Goal: Task Accomplishment & Management: Manage account settings

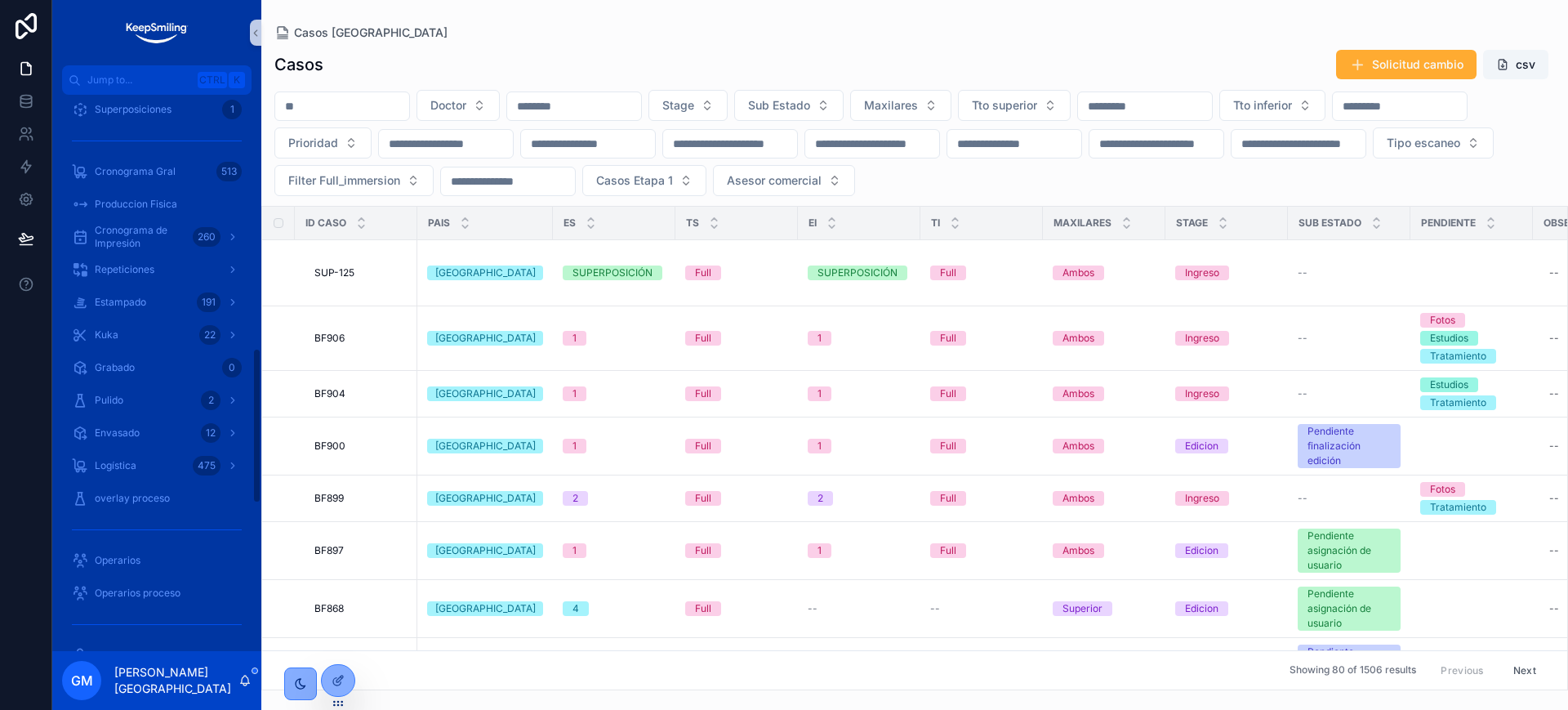
scroll to position [919, 0]
click at [183, 242] on div "Repeticiones" at bounding box center [157, 234] width 170 height 26
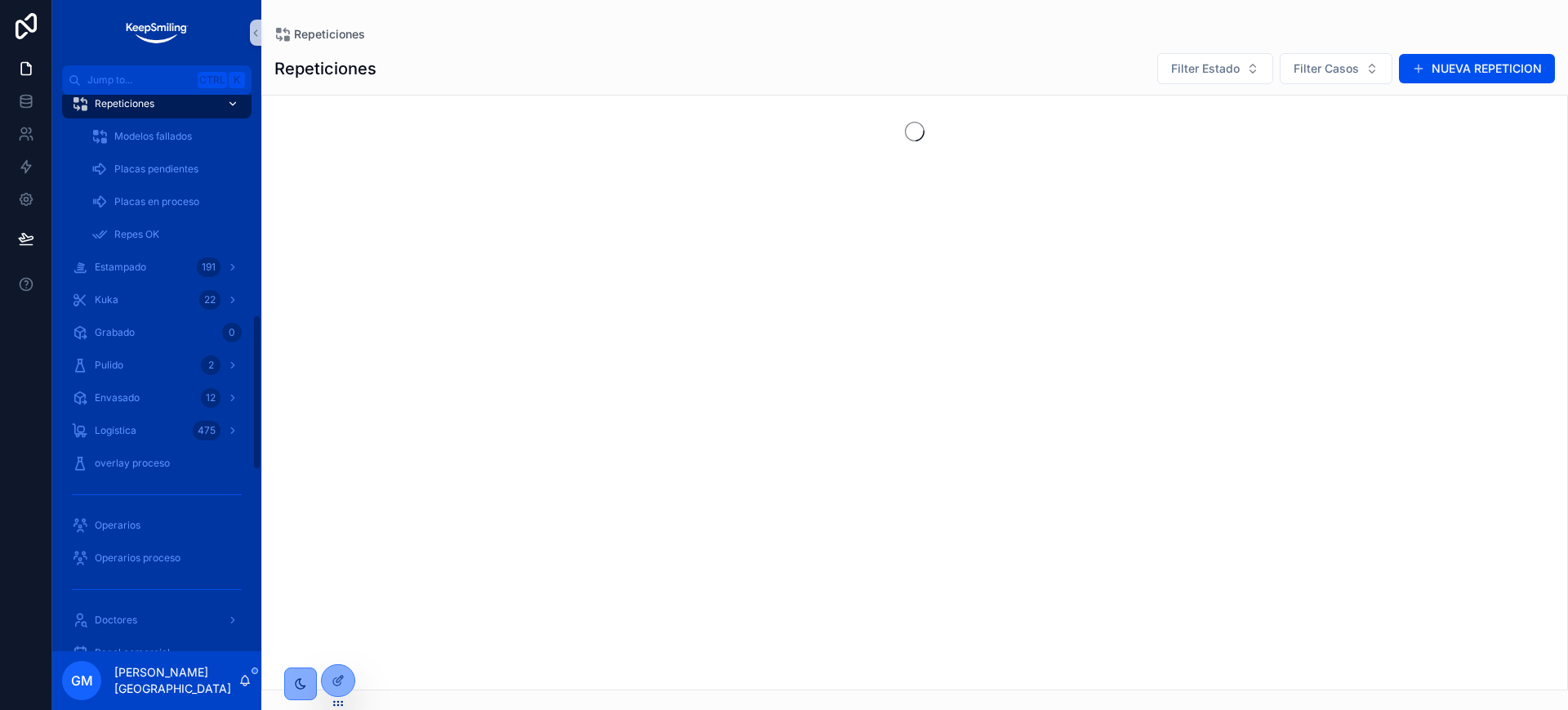
scroll to position [788, 0]
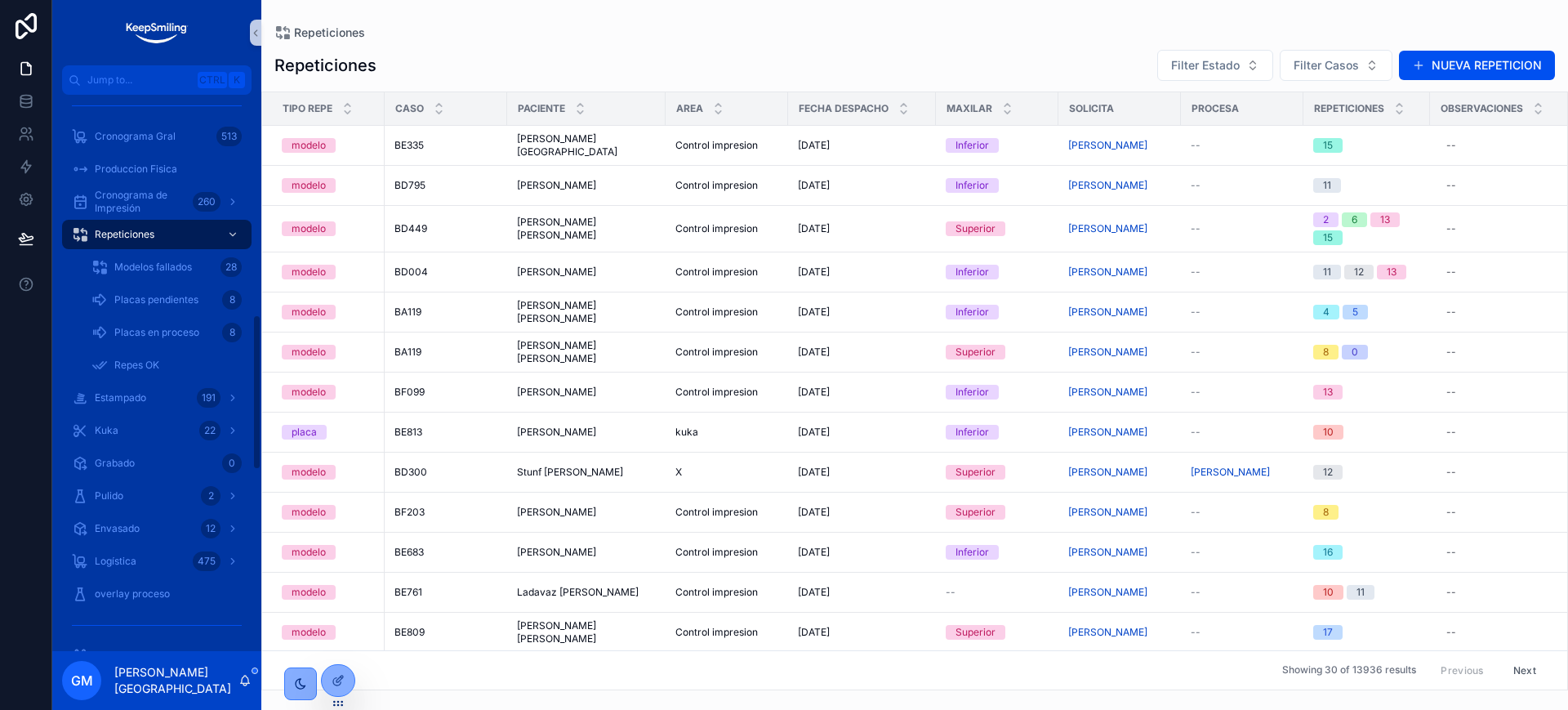
click at [421, 63] on div "Repeticiones Filter Estado Filter Casos NUEVA REPETICION" at bounding box center [915, 65] width 1281 height 32
click at [180, 267] on span "Modelos fallados" at bounding box center [153, 267] width 77 height 13
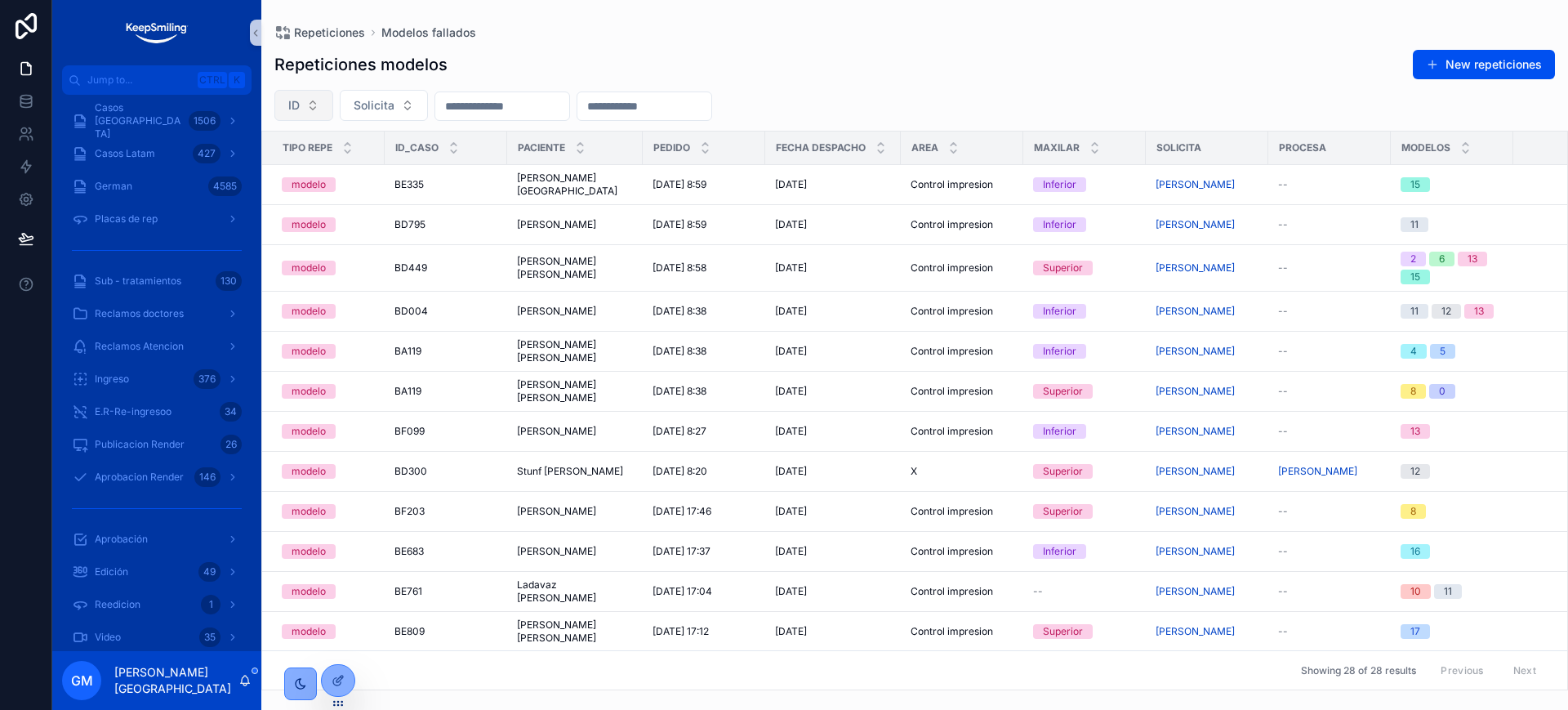
click at [302, 111] on button "ID" at bounding box center [304, 104] width 59 height 31
click at [307, 139] on input "scrollable content" at bounding box center [313, 140] width 163 height 30
type input "*****"
click at [286, 171] on div "AY155" at bounding box center [304, 172] width 196 height 26
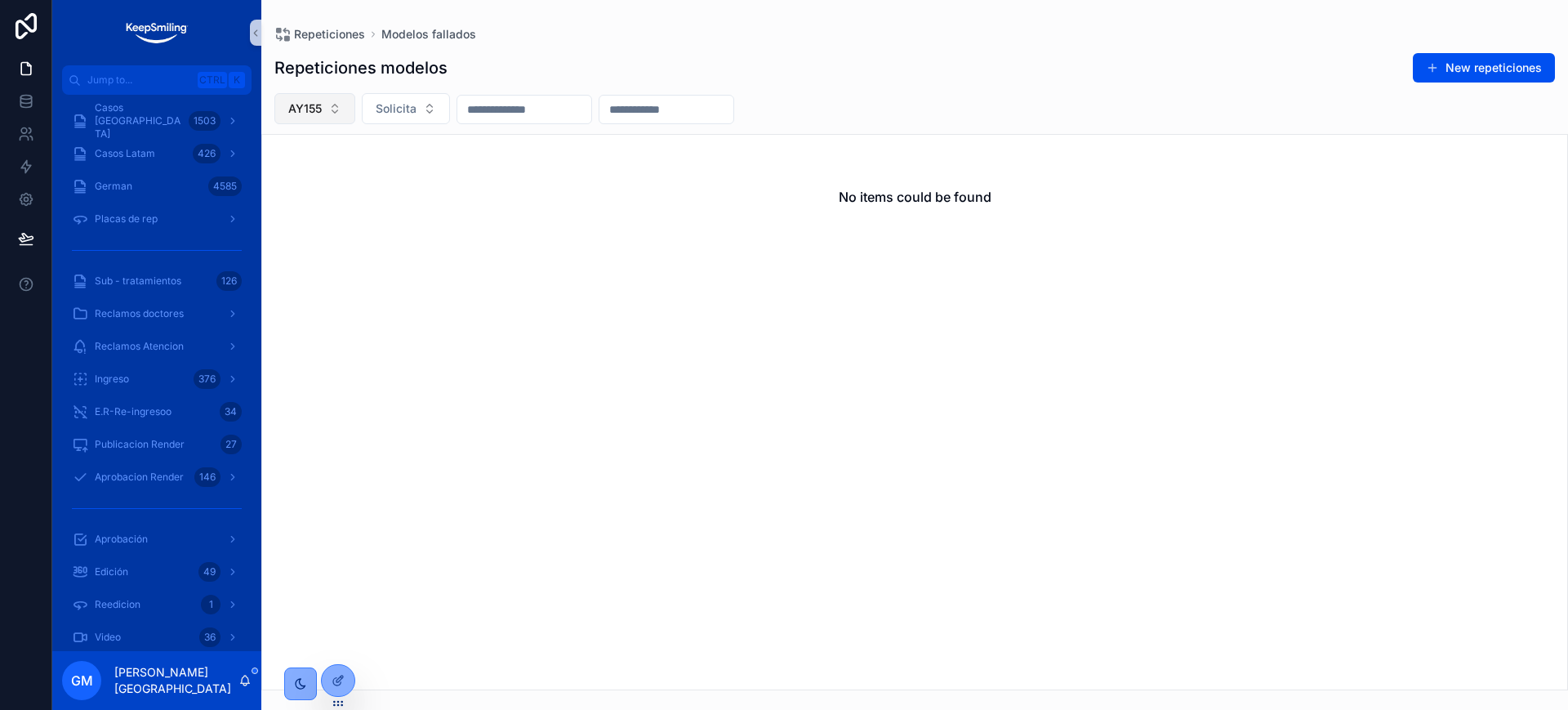
click at [346, 109] on button "AY155" at bounding box center [315, 108] width 81 height 31
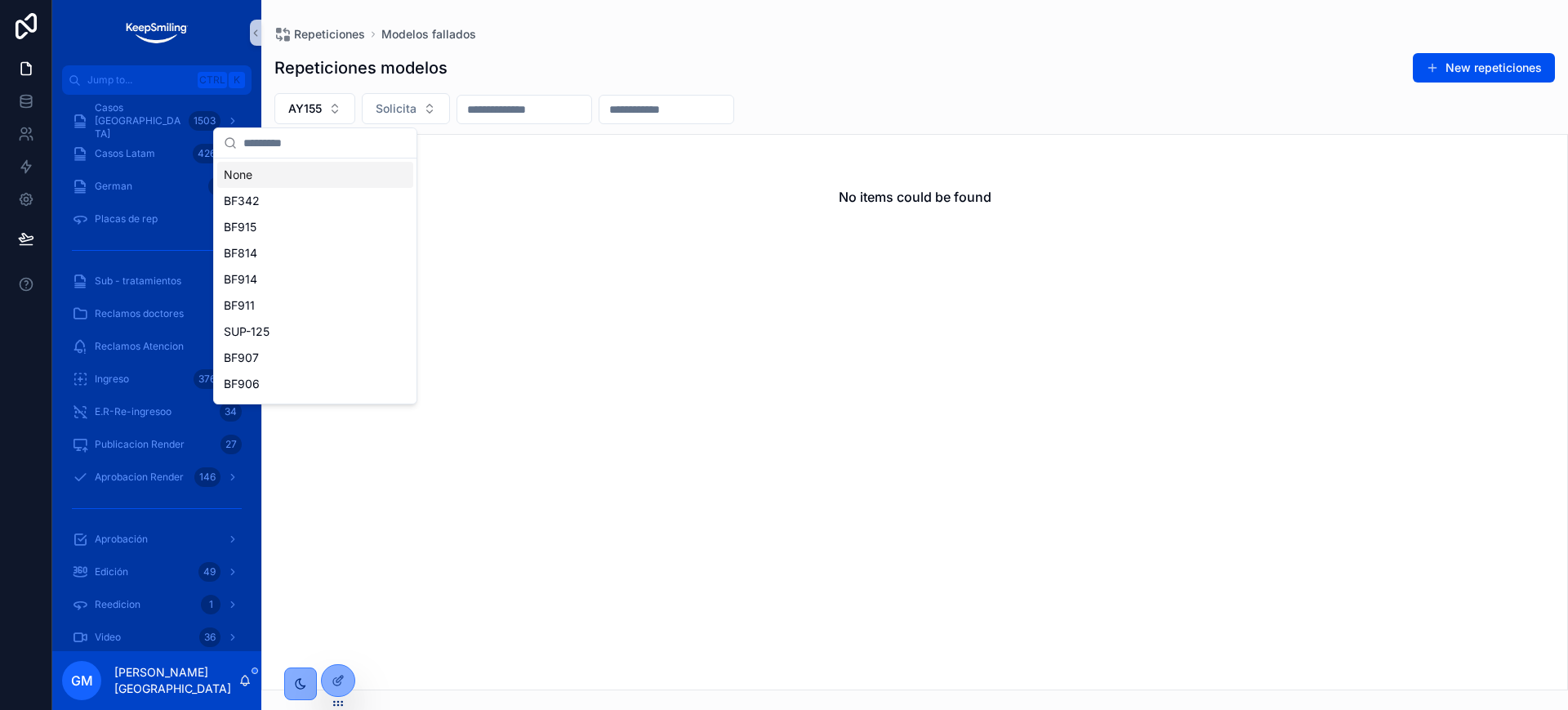
click at [314, 178] on div "None" at bounding box center [315, 175] width 196 height 26
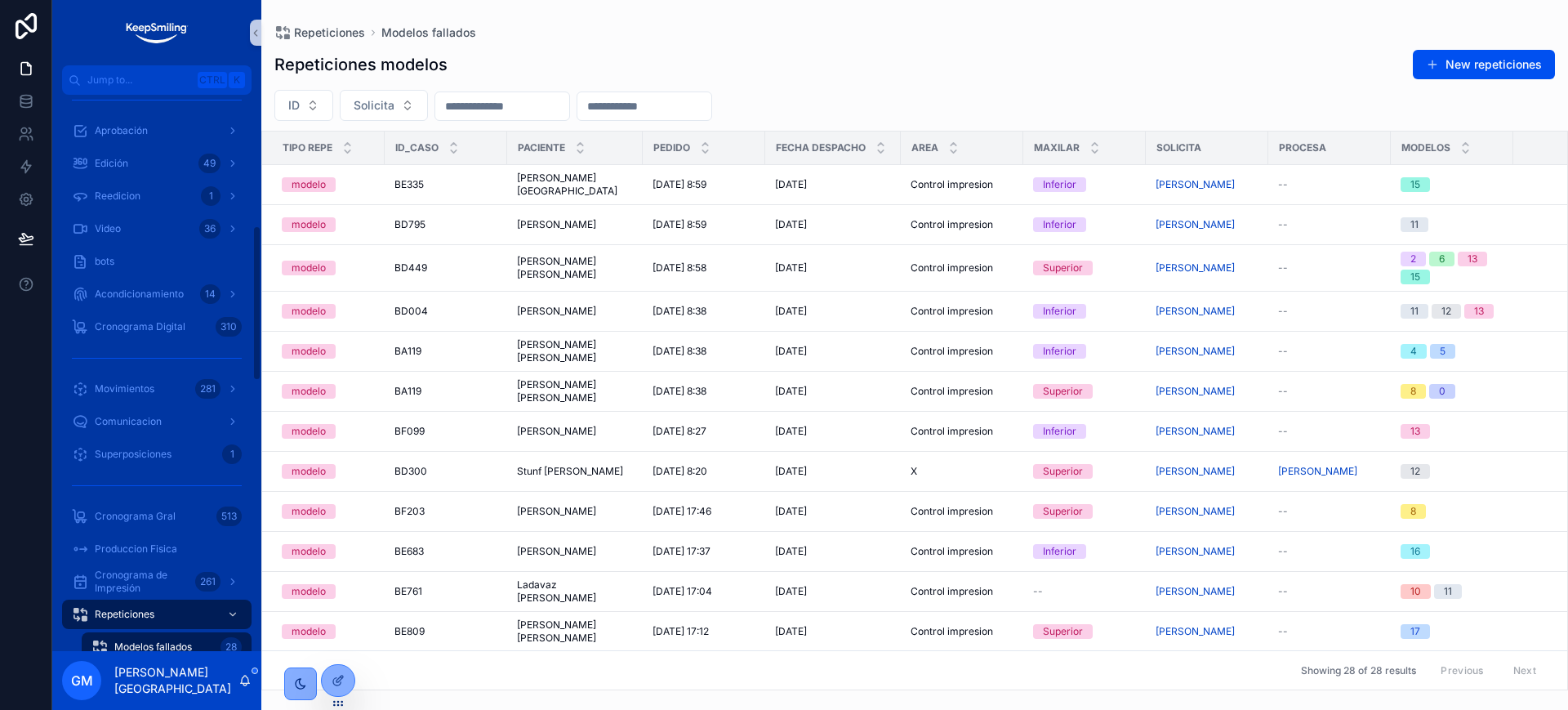
scroll to position [715, 0]
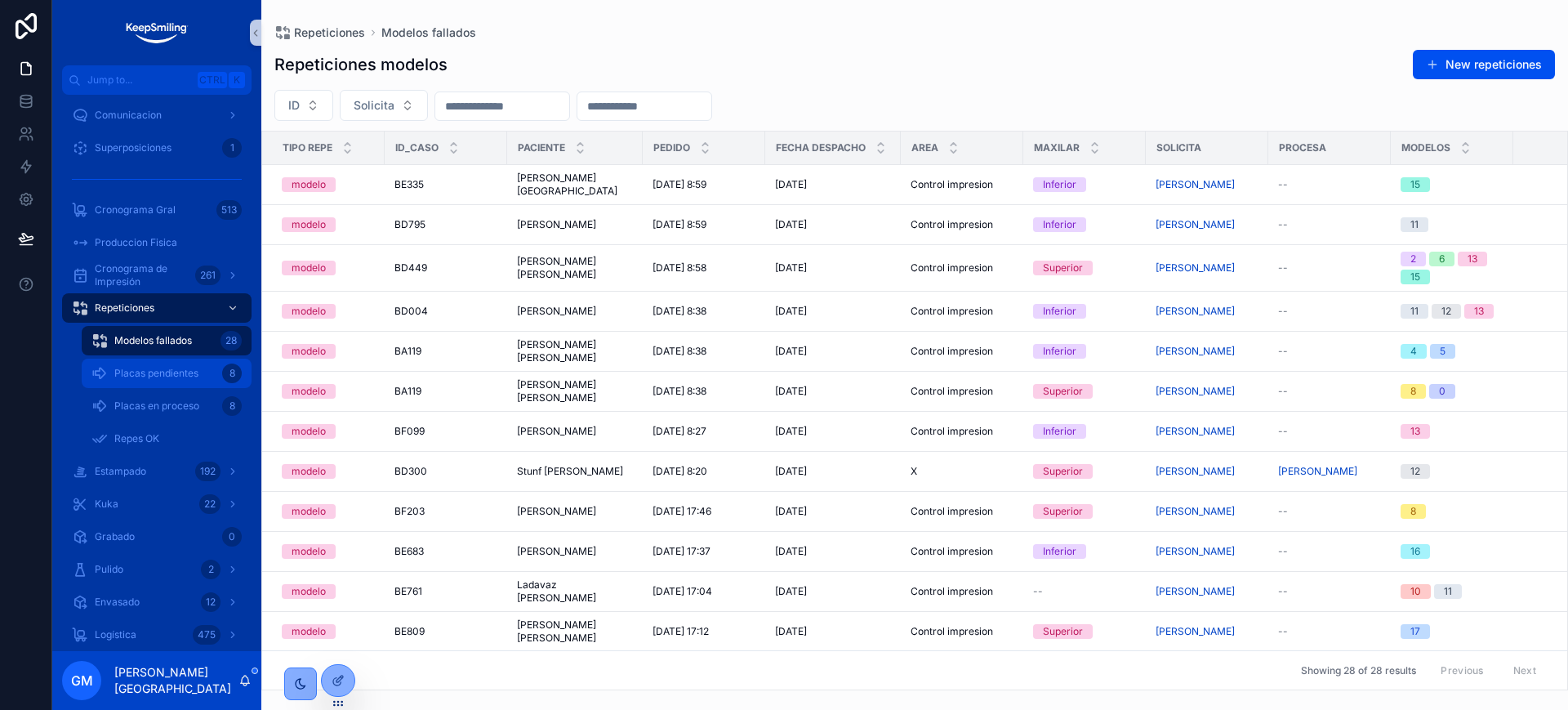
click at [172, 372] on span "Placas pendientes" at bounding box center [156, 373] width 84 height 13
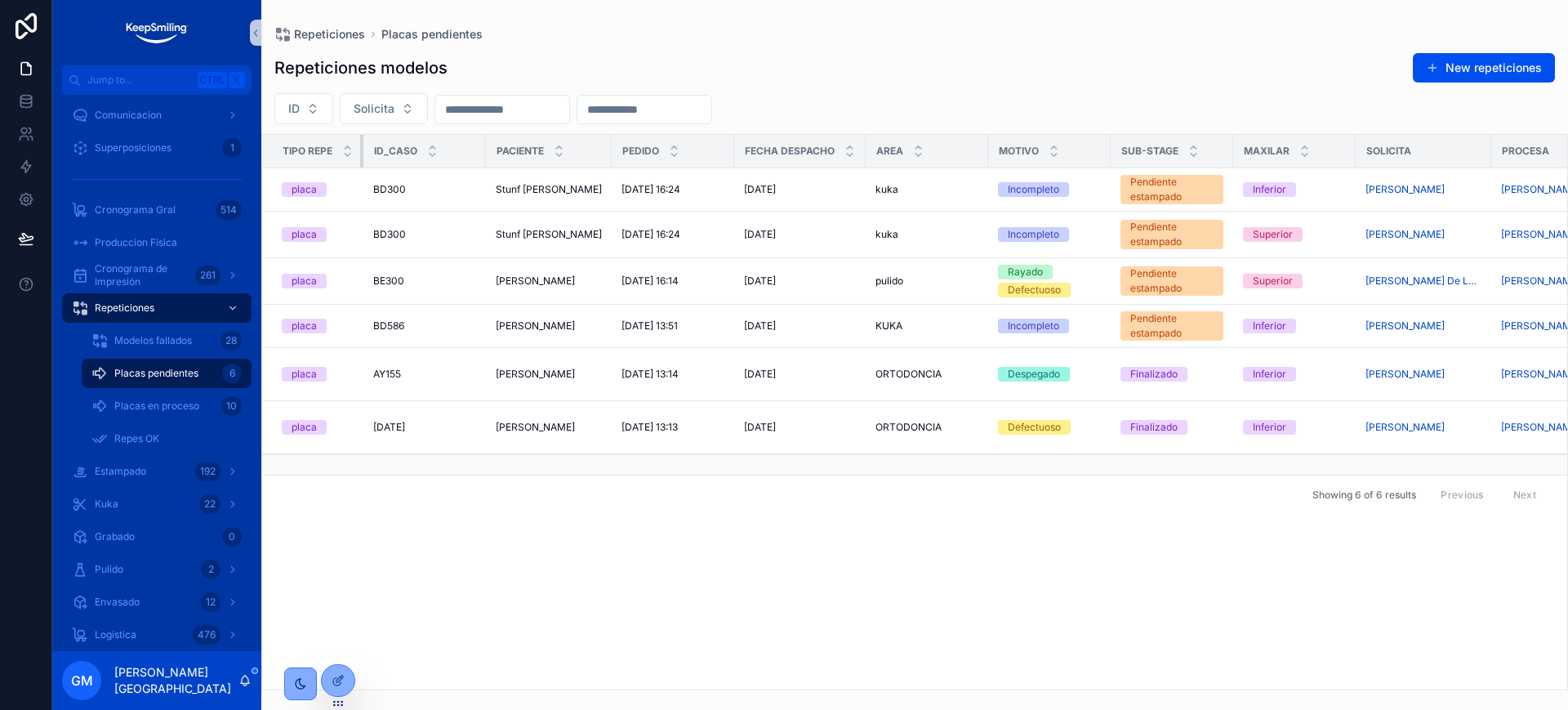
drag, startPoint x: 384, startPoint y: 150, endPoint x: 299, endPoint y: 139, distance: 85.7
click at [299, 139] on th "Tipo repe" at bounding box center [312, 152] width 101 height 33
drag, startPoint x: 483, startPoint y: 146, endPoint x: 392, endPoint y: 146, distance: 91.0
click at [392, 146] on div "Id_caso" at bounding box center [425, 151] width 121 height 31
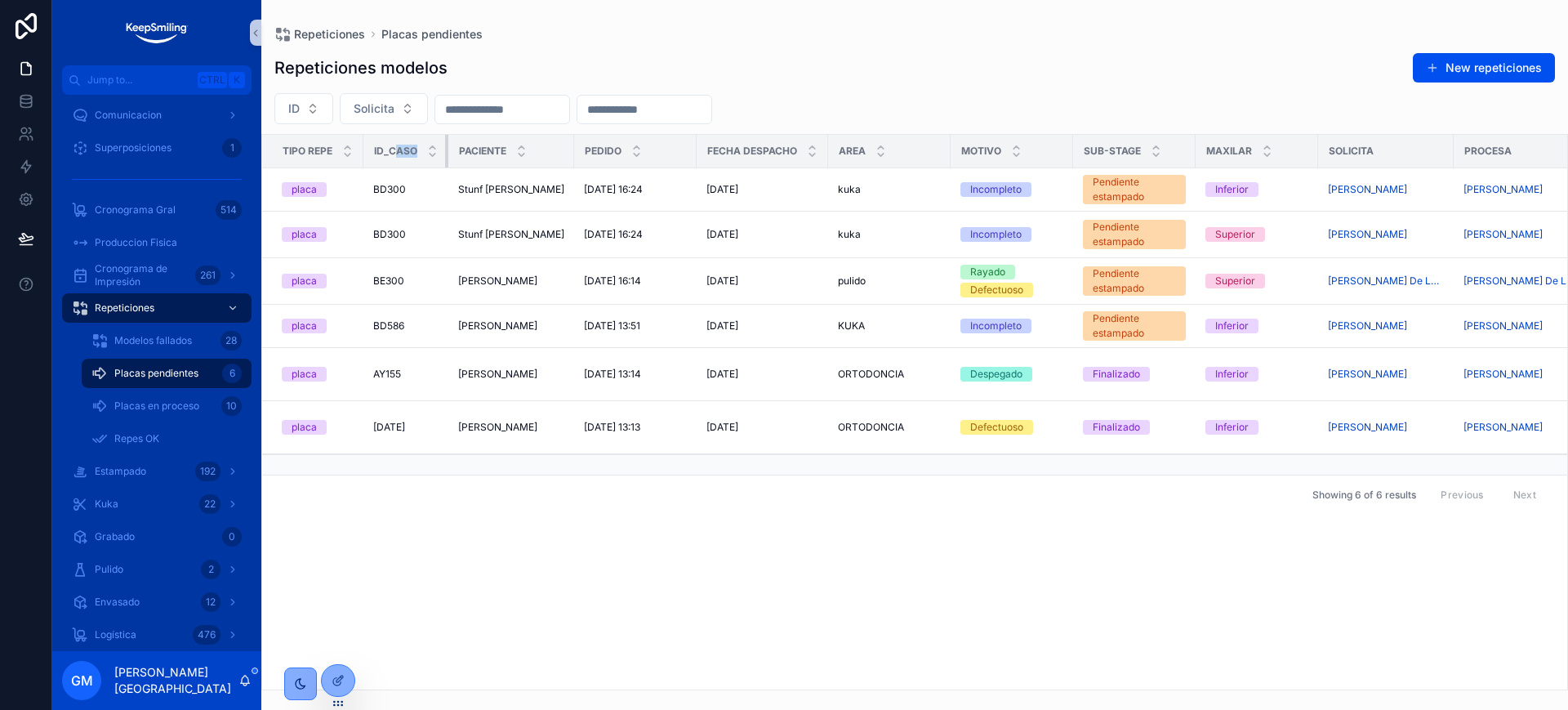
drag, startPoint x: 483, startPoint y: 150, endPoint x: 410, endPoint y: 150, distance: 73.0
click at [410, 150] on th "Id_caso" at bounding box center [405, 152] width 85 height 33
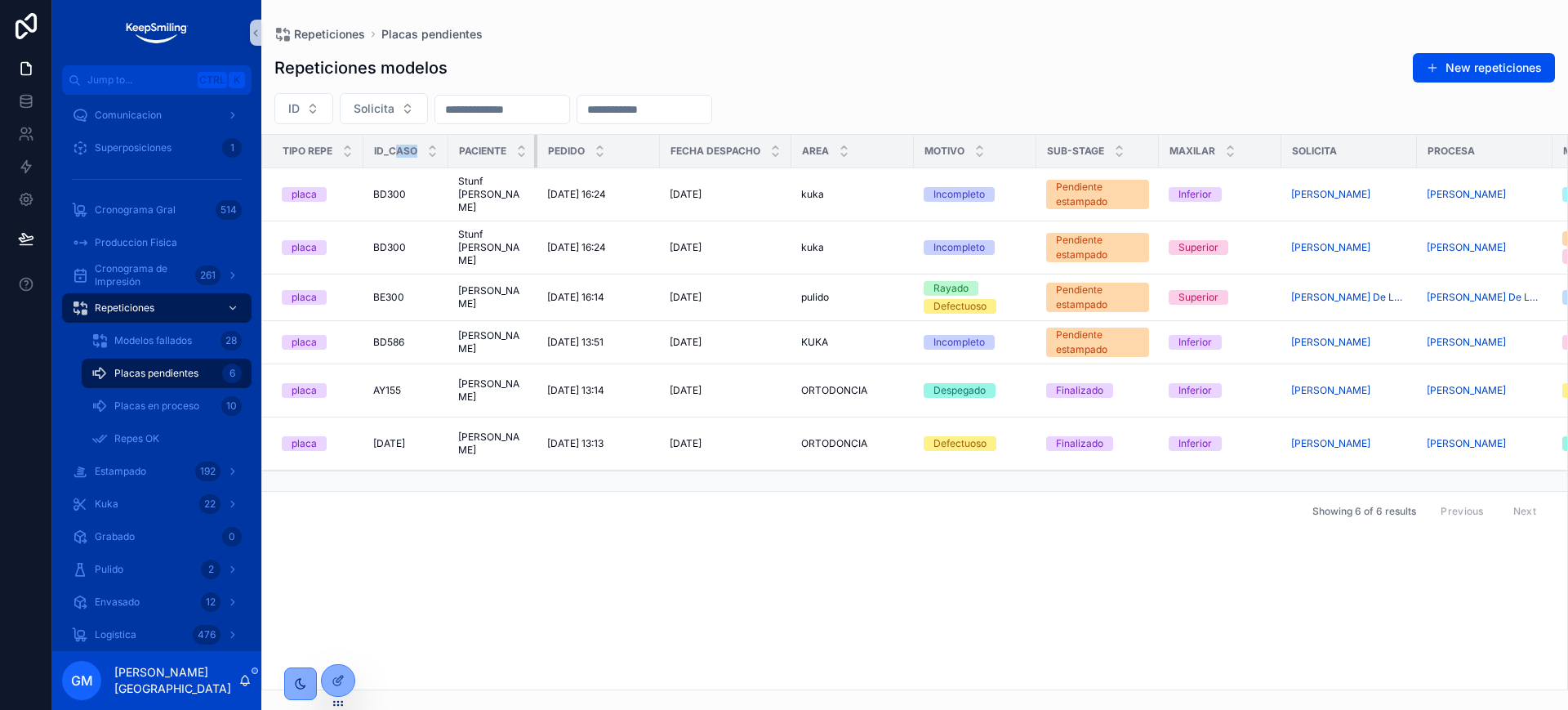
drag, startPoint x: 567, startPoint y: 151, endPoint x: 490, endPoint y: 151, distance: 77.0
click at [490, 151] on th "Paciente" at bounding box center [492, 152] width 89 height 33
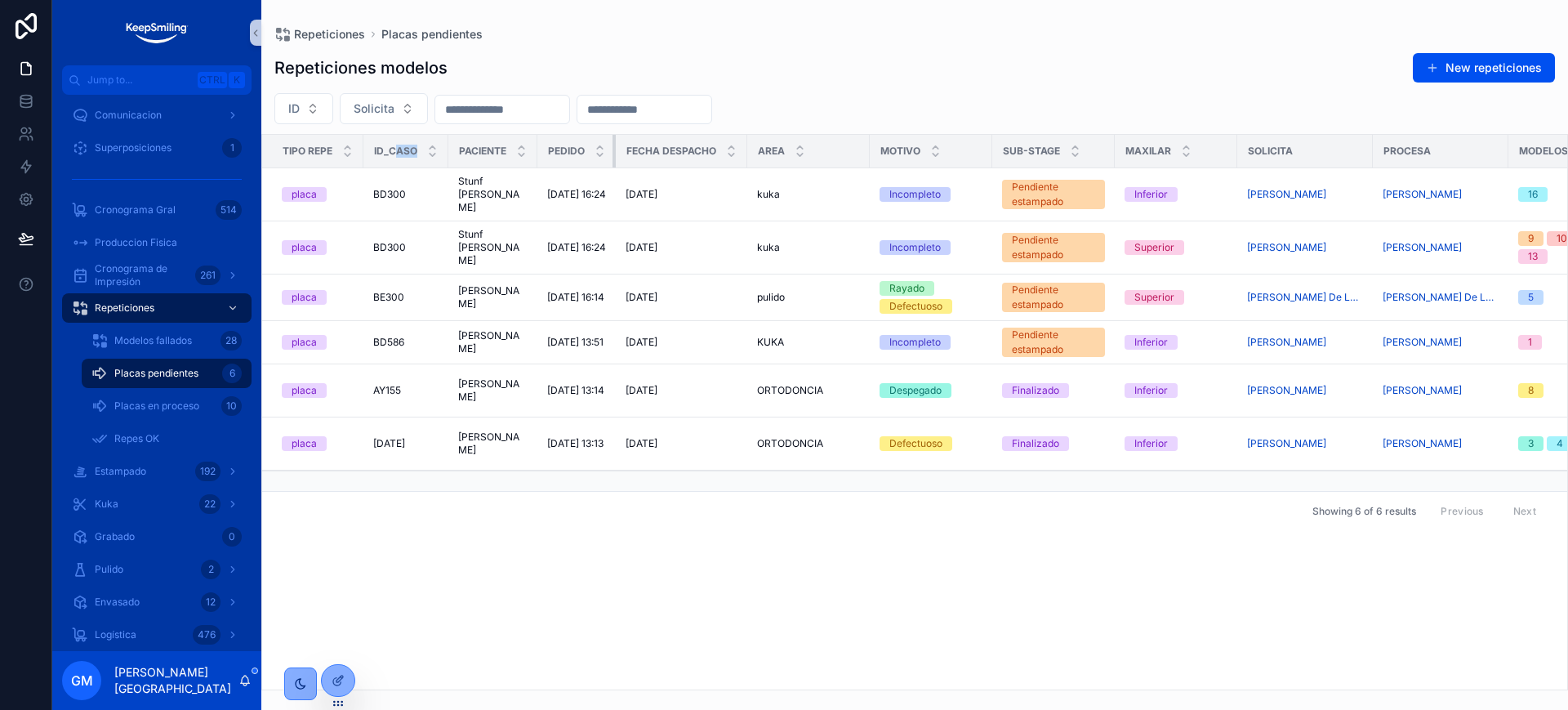
drag, startPoint x: 656, startPoint y: 149, endPoint x: 573, endPoint y: 149, distance: 83.0
click at [573, 149] on th "Pedido" at bounding box center [576, 152] width 78 height 33
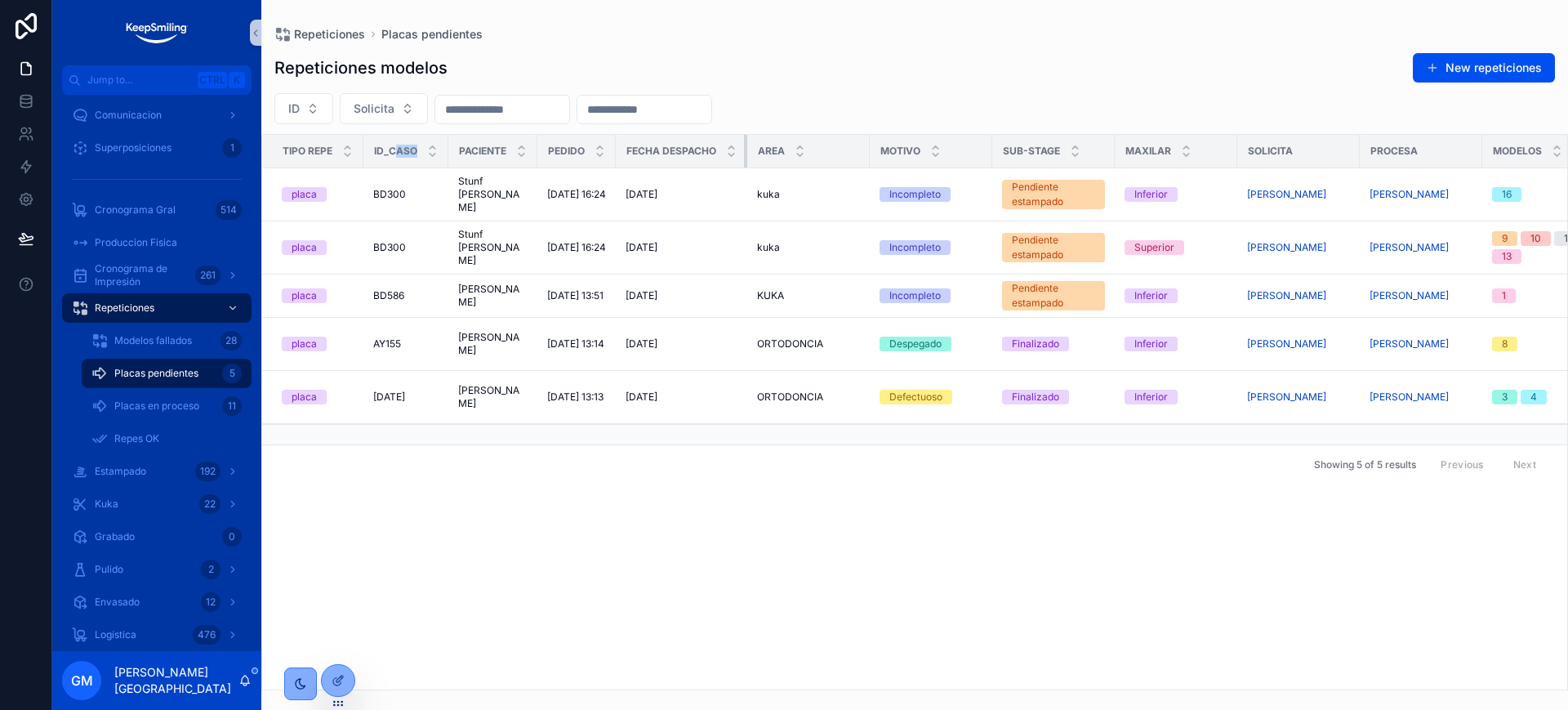
drag, startPoint x: 745, startPoint y: 145, endPoint x: 677, endPoint y: 146, distance: 68.0
click at [677, 146] on th "Fecha despacho" at bounding box center [682, 152] width 132 height 33
drag, startPoint x: 746, startPoint y: 146, endPoint x: 705, endPoint y: 153, distance: 41.6
click at [705, 153] on th "Fecha despacho" at bounding box center [682, 152] width 132 height 33
drag, startPoint x: 865, startPoint y: 154, endPoint x: 843, endPoint y: 154, distance: 22.0
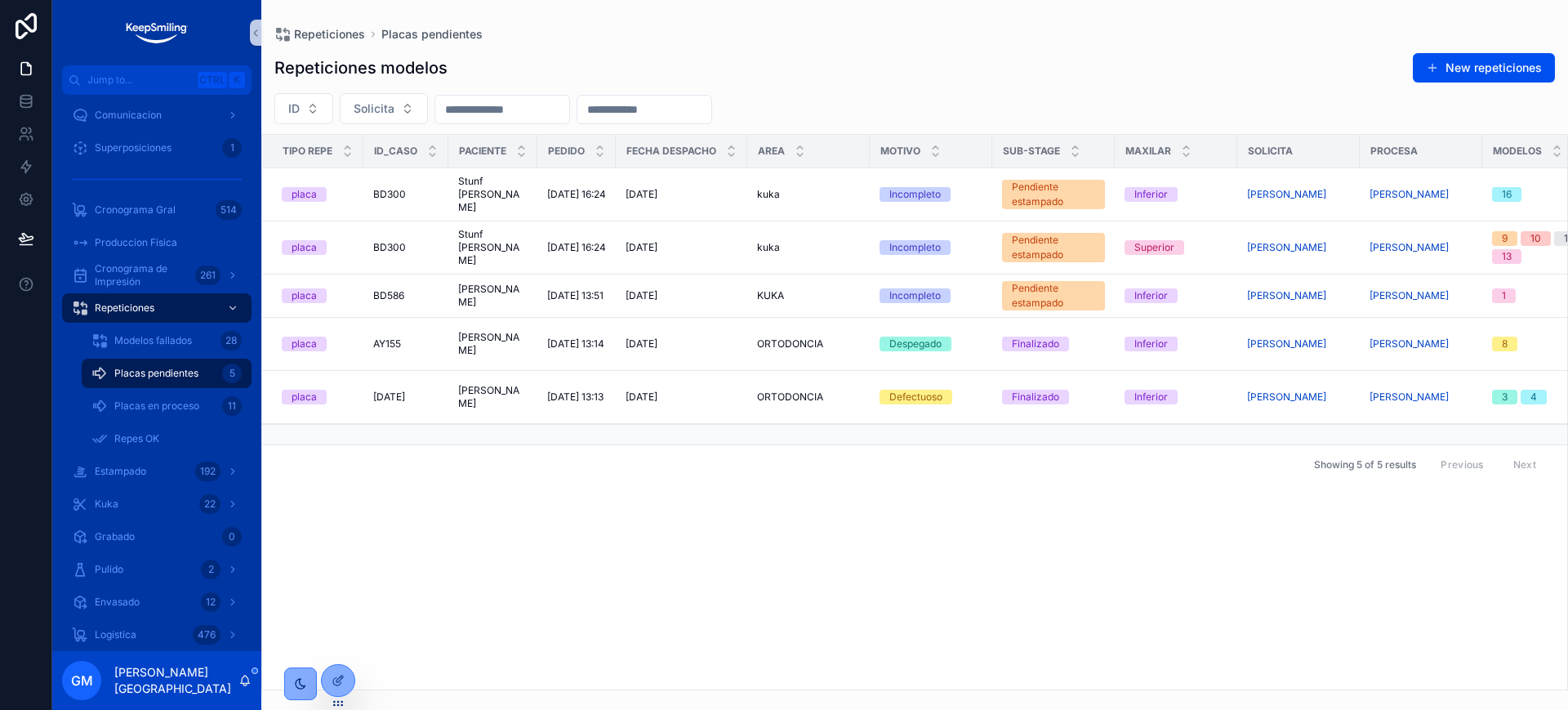
click at [831, 154] on div "Area" at bounding box center [809, 151] width 121 height 31
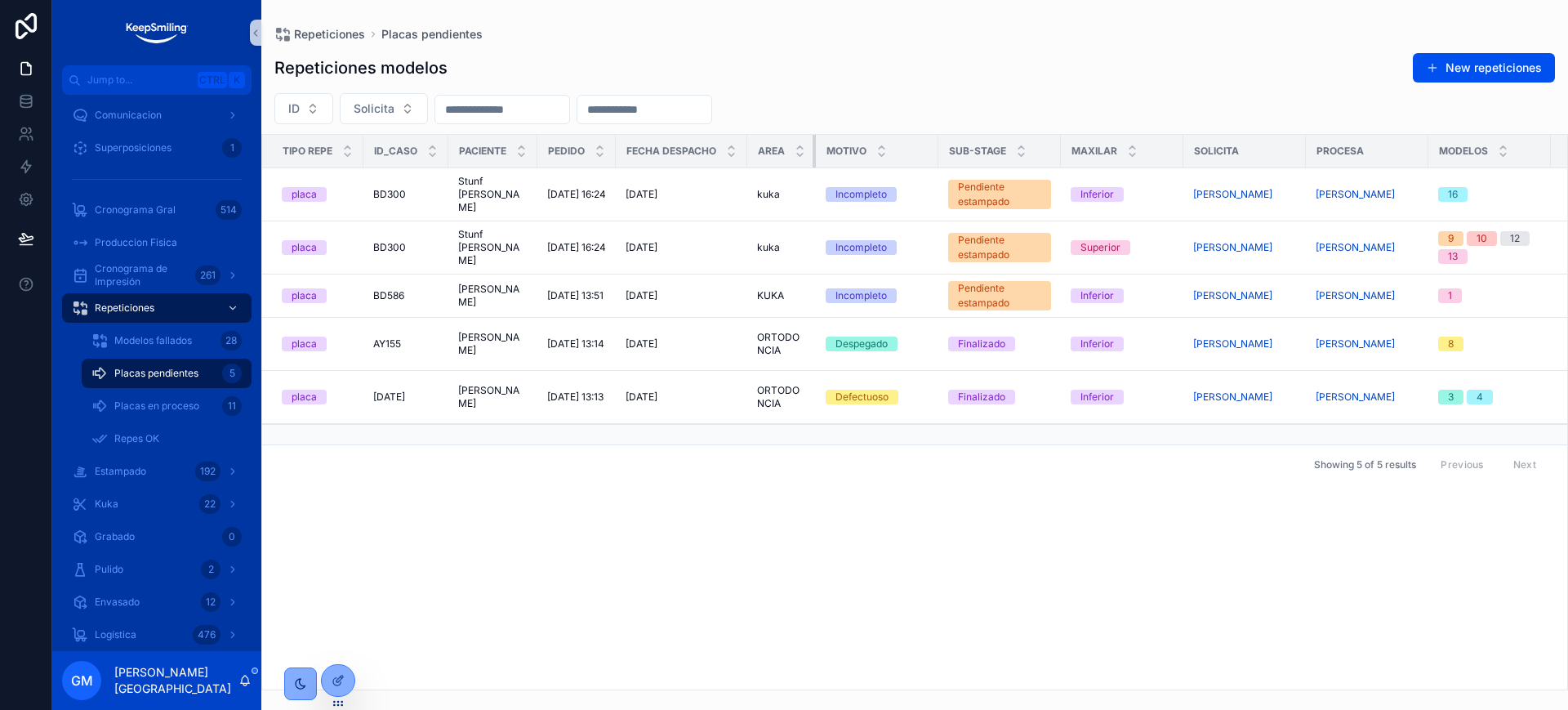
drag, startPoint x: 869, startPoint y: 154, endPoint x: 780, endPoint y: 156, distance: 89.0
click at [780, 156] on th "Area" at bounding box center [782, 152] width 68 height 33
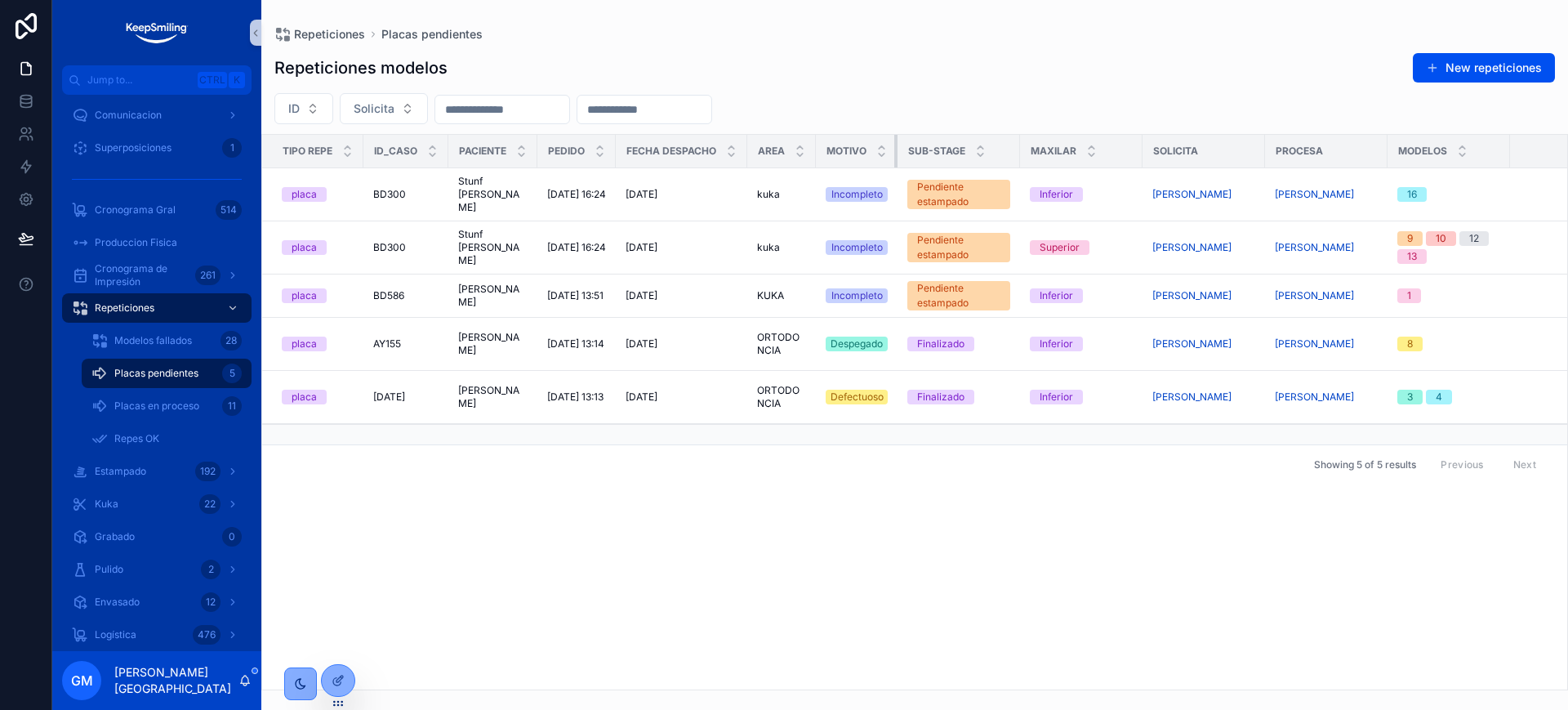
drag, startPoint x: 937, startPoint y: 151, endPoint x: 845, endPoint y: 154, distance: 92.0
click at [846, 154] on th "Motivo" at bounding box center [856, 152] width 82 height 33
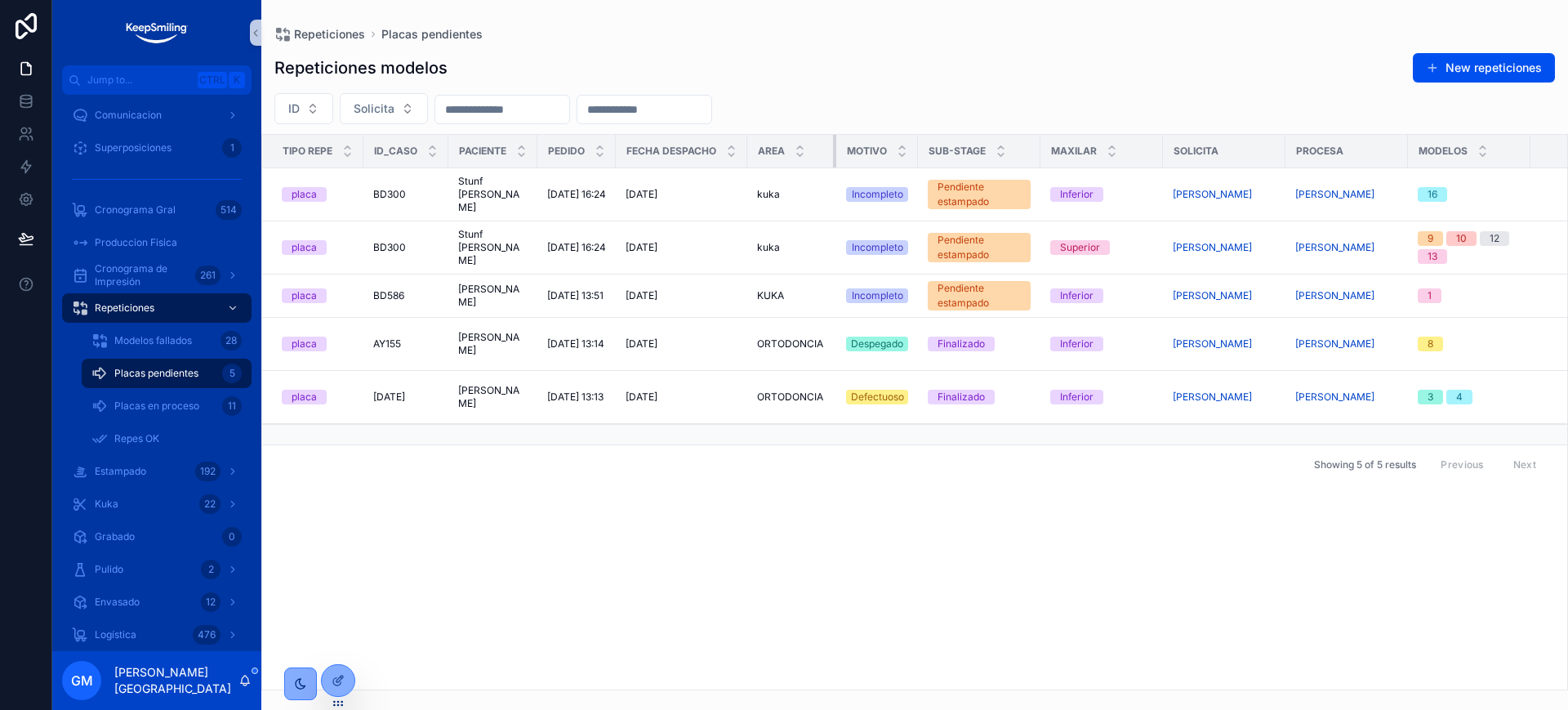
drag, startPoint x: 813, startPoint y: 147, endPoint x: 863, endPoint y: 149, distance: 50.0
click at [863, 149] on tr "Tipo repe Id_caso Paciente Pedido Fecha despacho Area Motivo Sub-stage Maxilar …" at bounding box center [1087, 152] width 1650 height 33
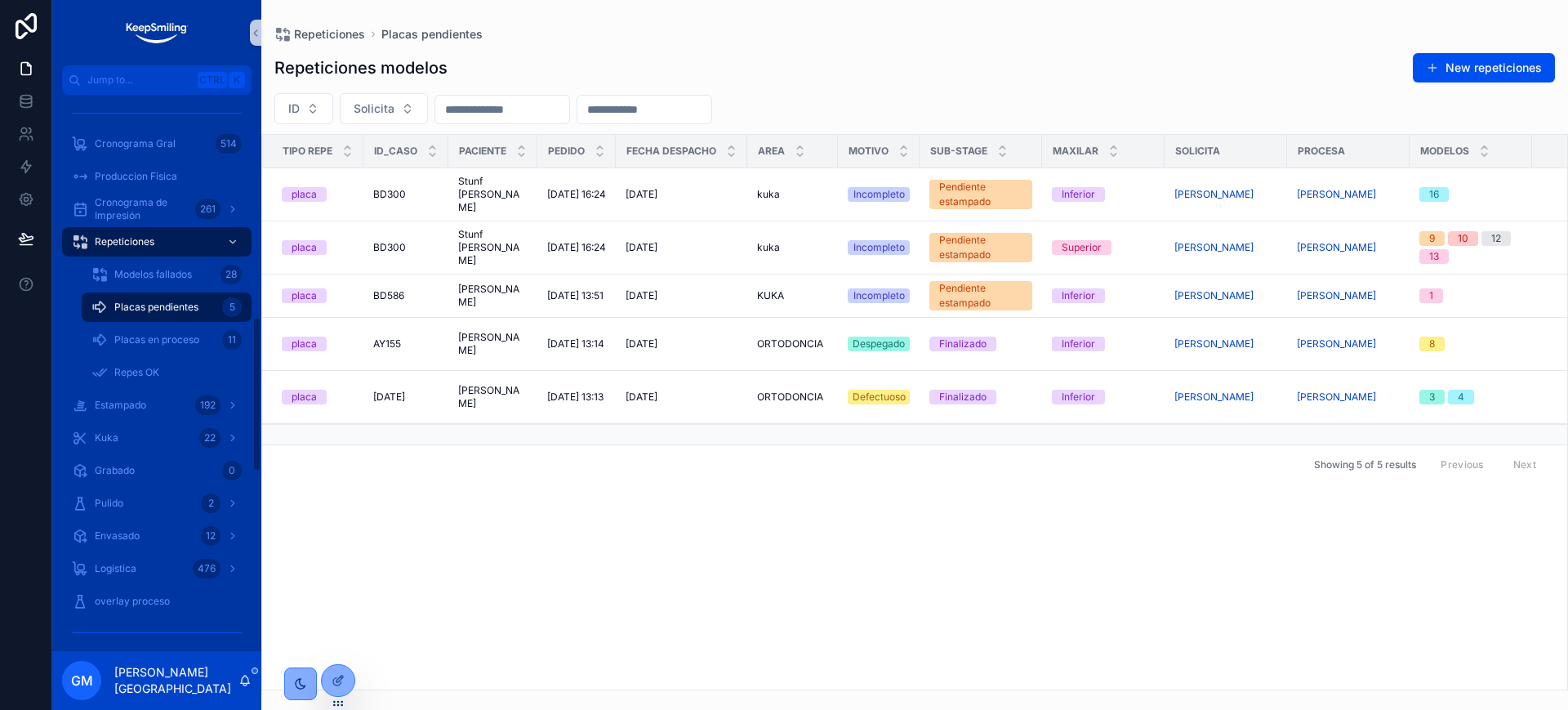
scroll to position [817, 0]
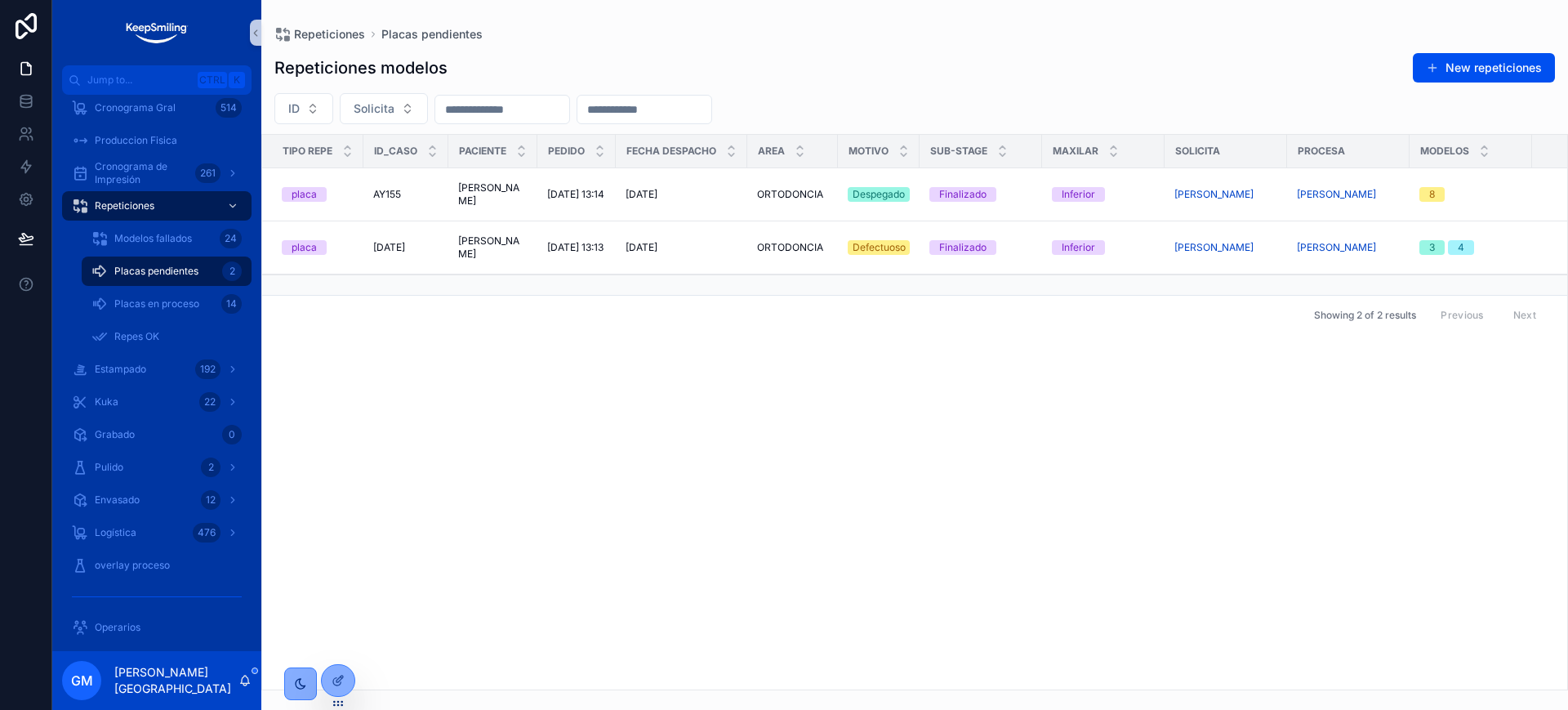
click at [395, 388] on div "Tipo repe Id_caso Paciente Pedido Fecha despacho Area Motivo Sub-stage Maxilar …" at bounding box center [915, 412] width 1306 height 555
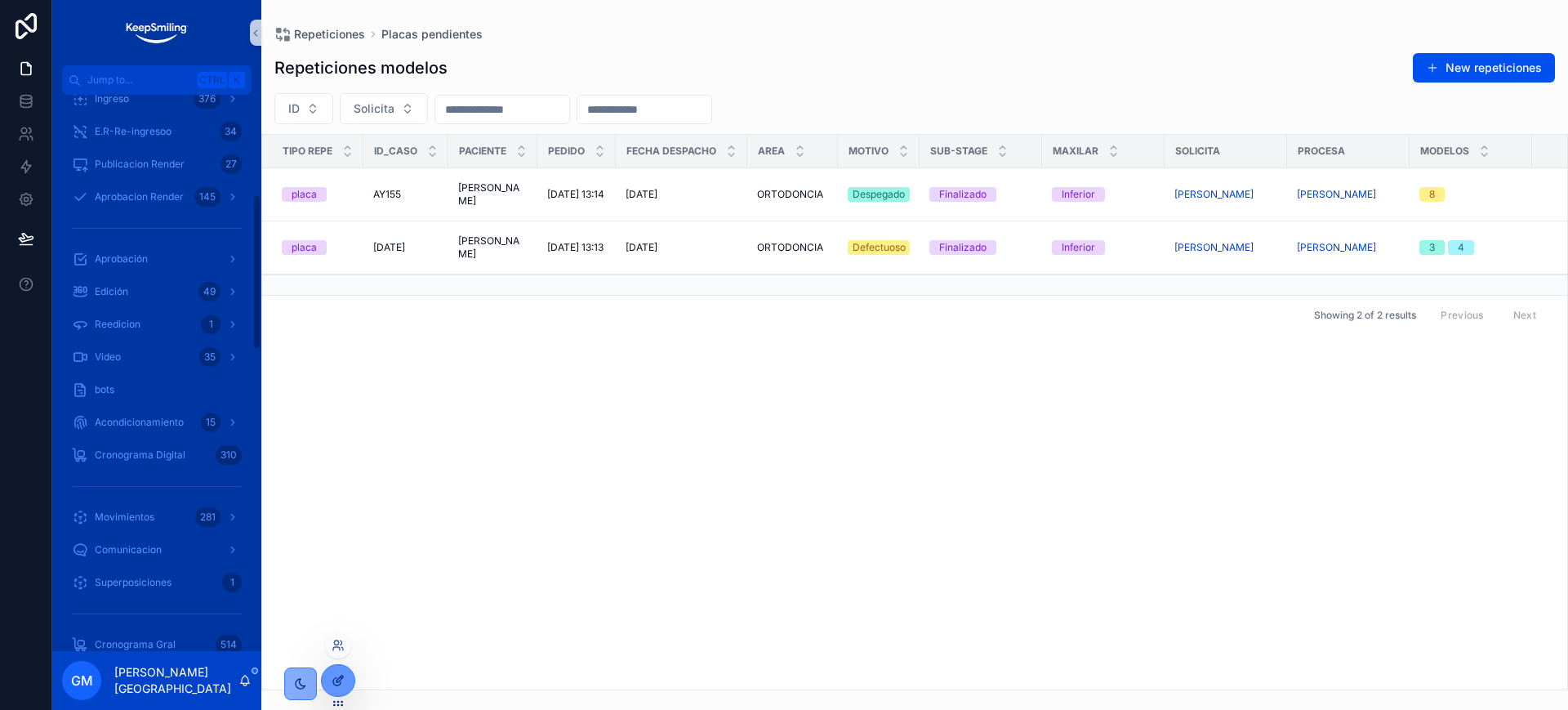
scroll to position [408, 0]
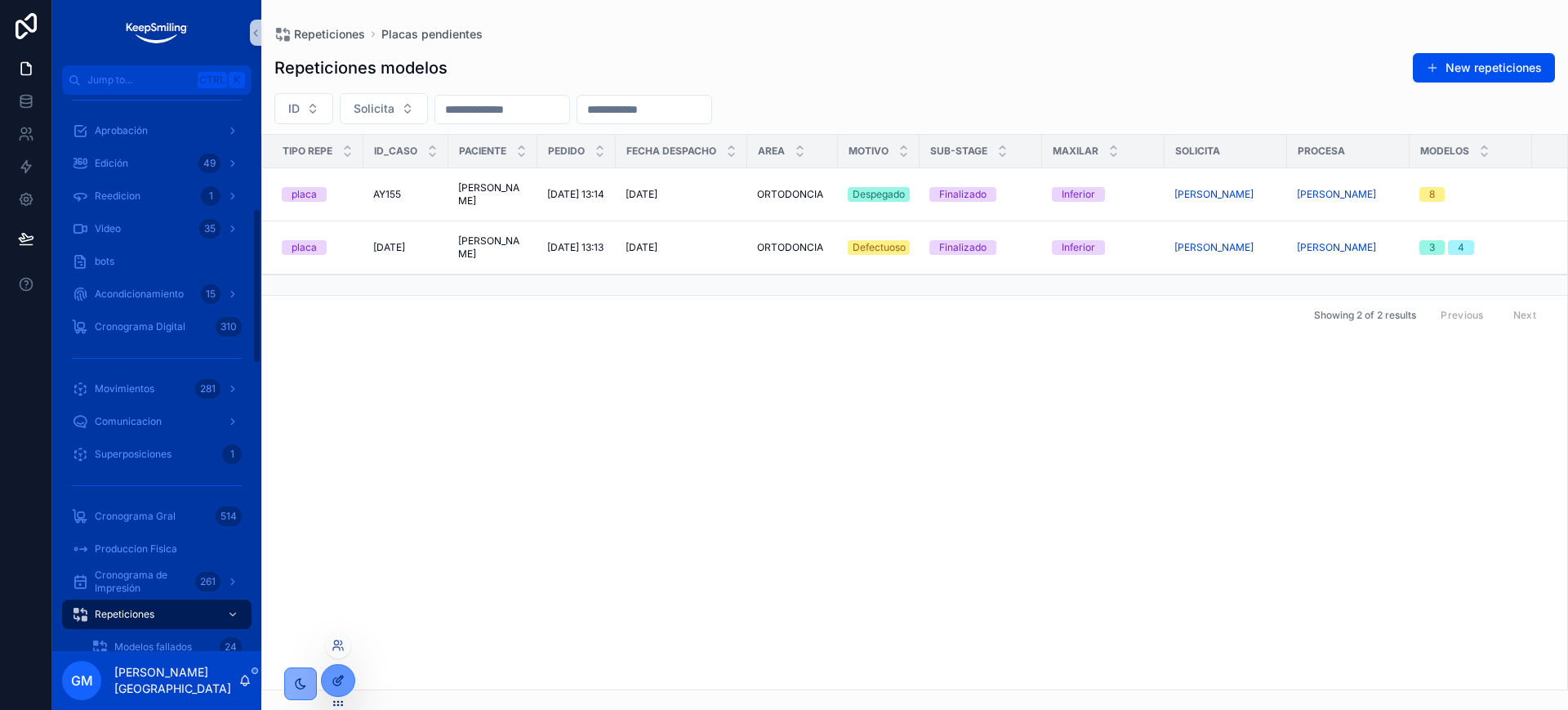
click at [328, 669] on div at bounding box center [338, 680] width 32 height 31
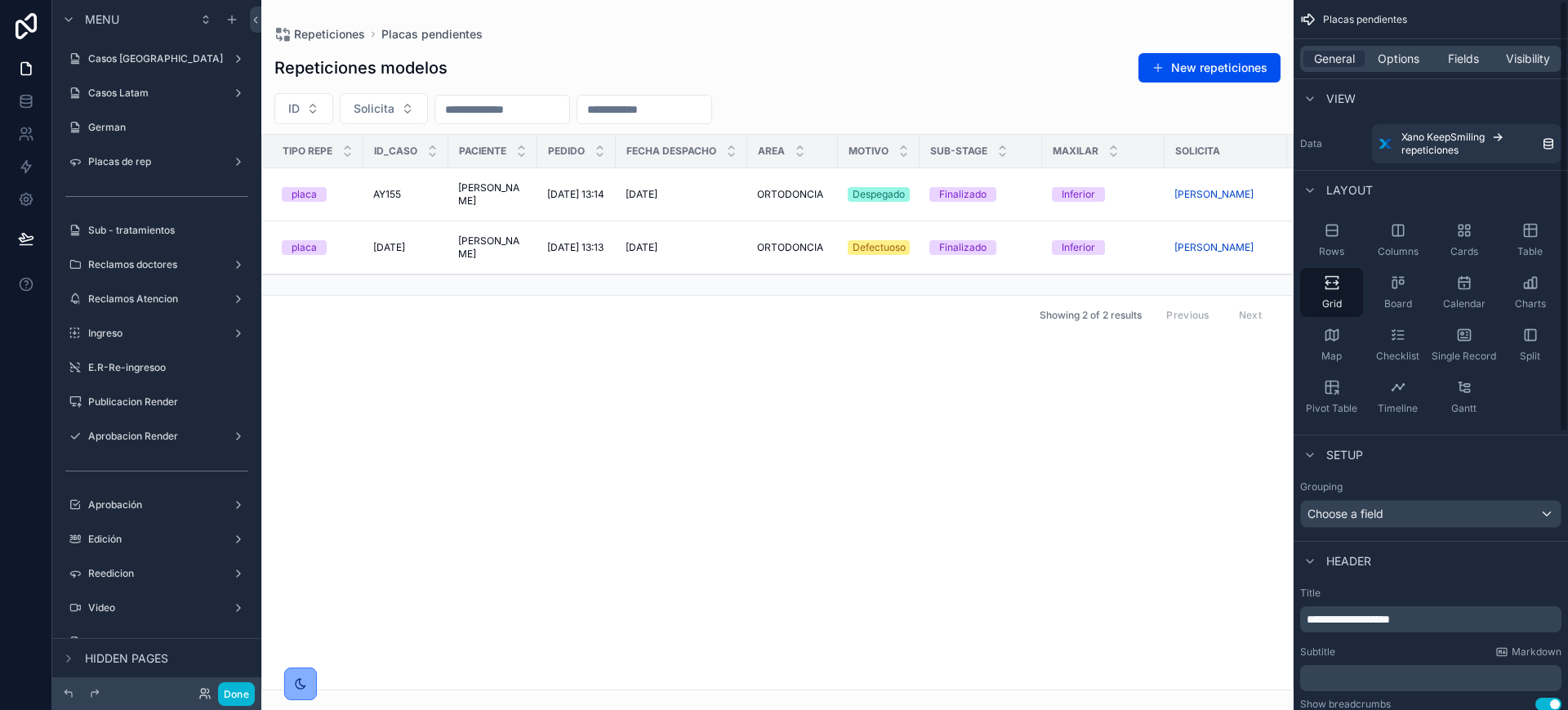
click at [1524, 48] on div "General Options Fields Visibility" at bounding box center [1431, 59] width 261 height 26
click at [1524, 54] on span "Visibility" at bounding box center [1529, 59] width 44 height 17
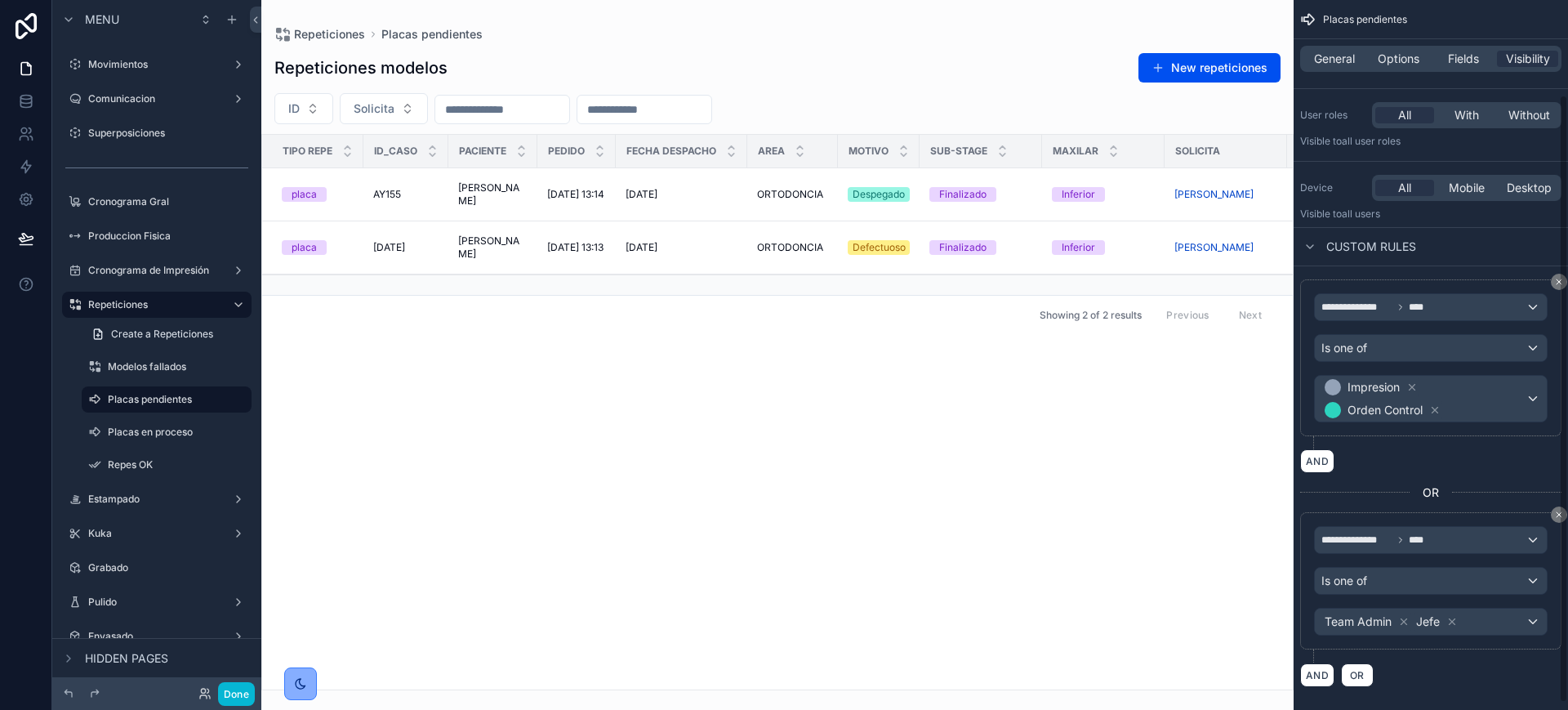
scroll to position [118, 0]
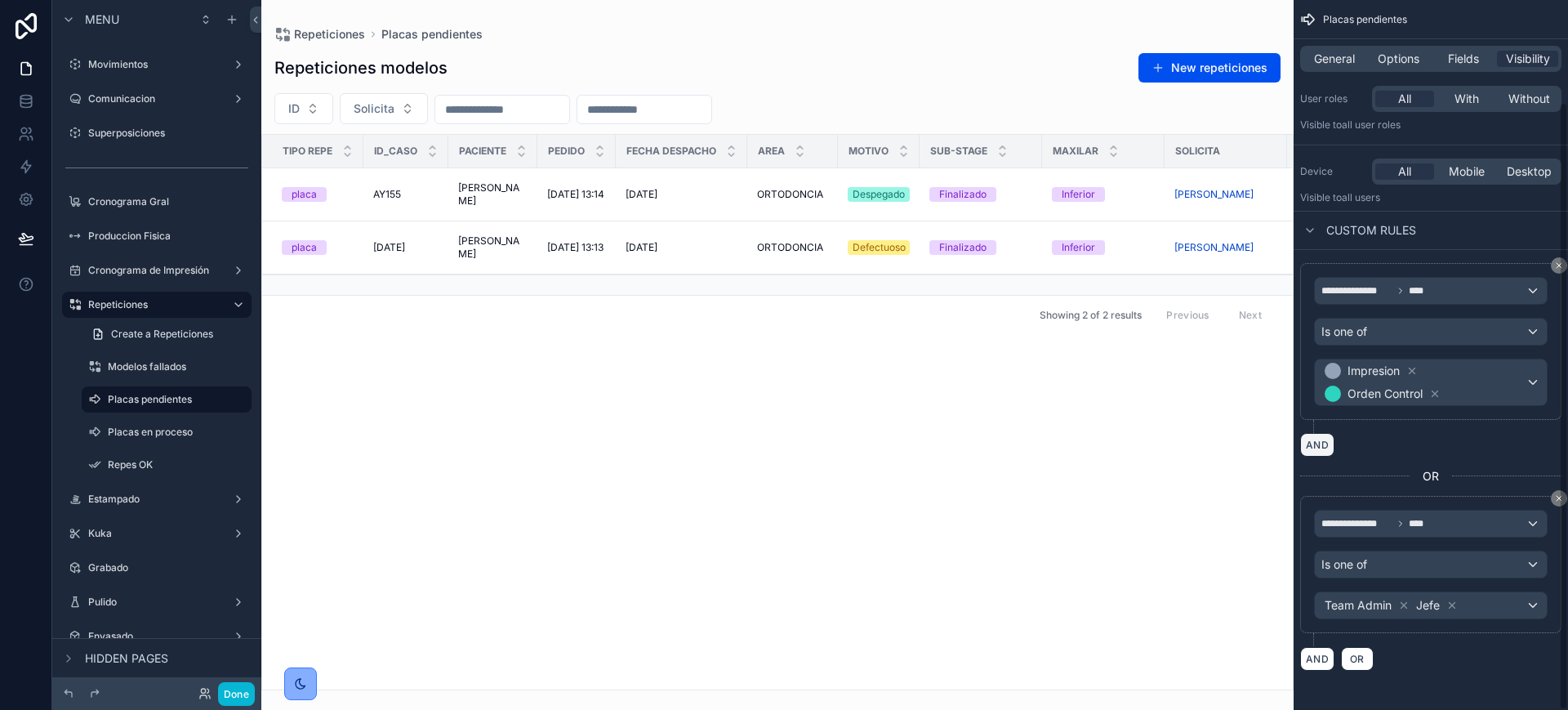
click at [1323, 448] on button "AND" at bounding box center [1317, 444] width 34 height 24
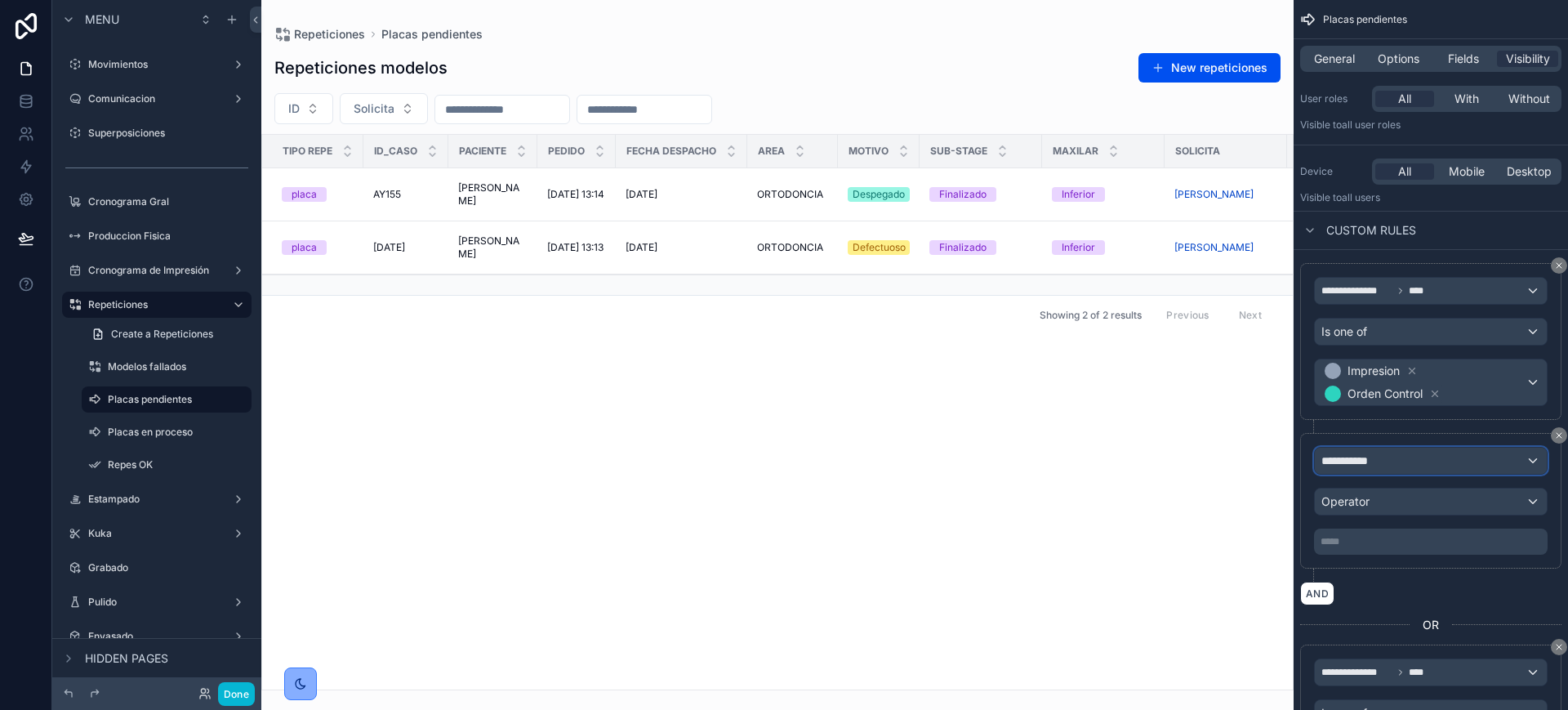
click at [1391, 457] on div "**********" at bounding box center [1431, 461] width 232 height 26
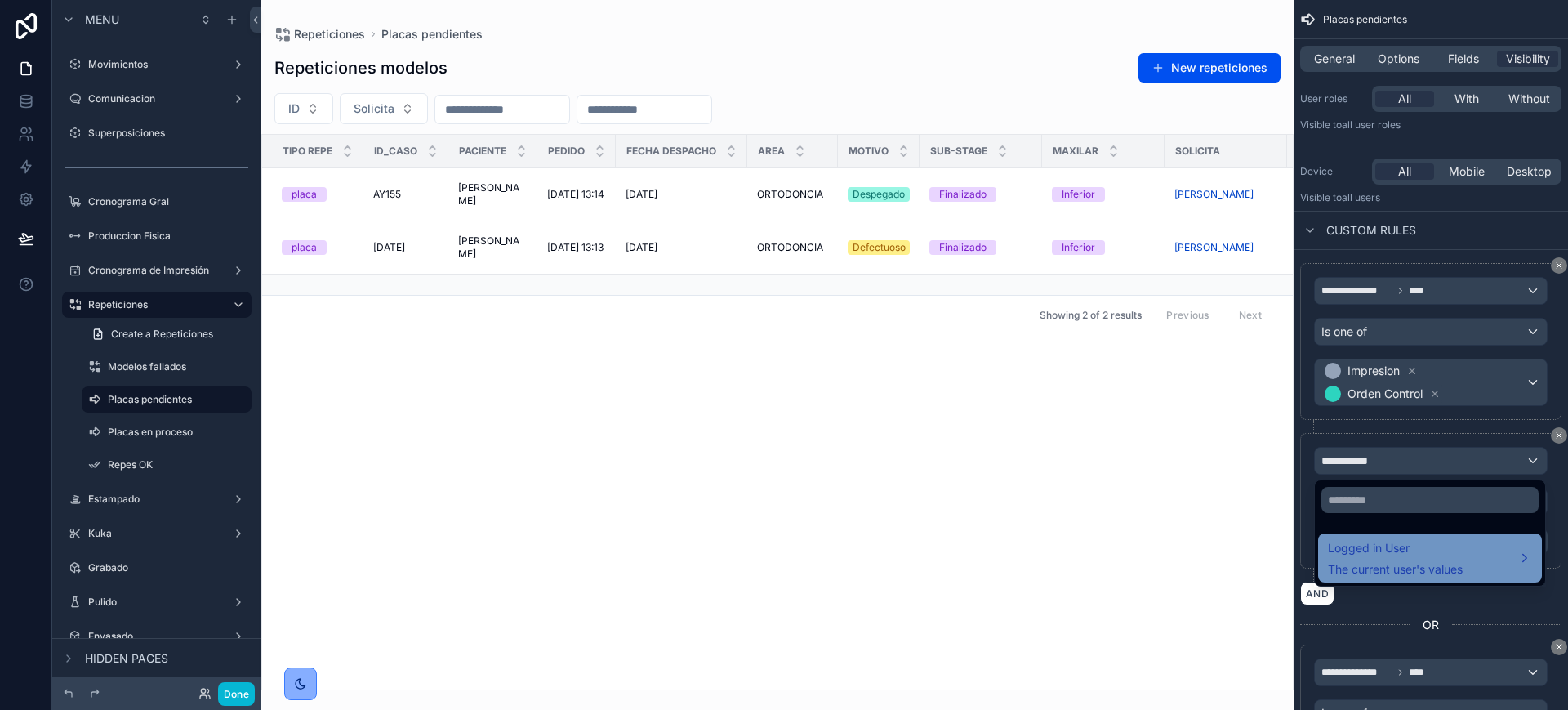
click at [1379, 554] on span "Logged in User" at bounding box center [1396, 548] width 135 height 19
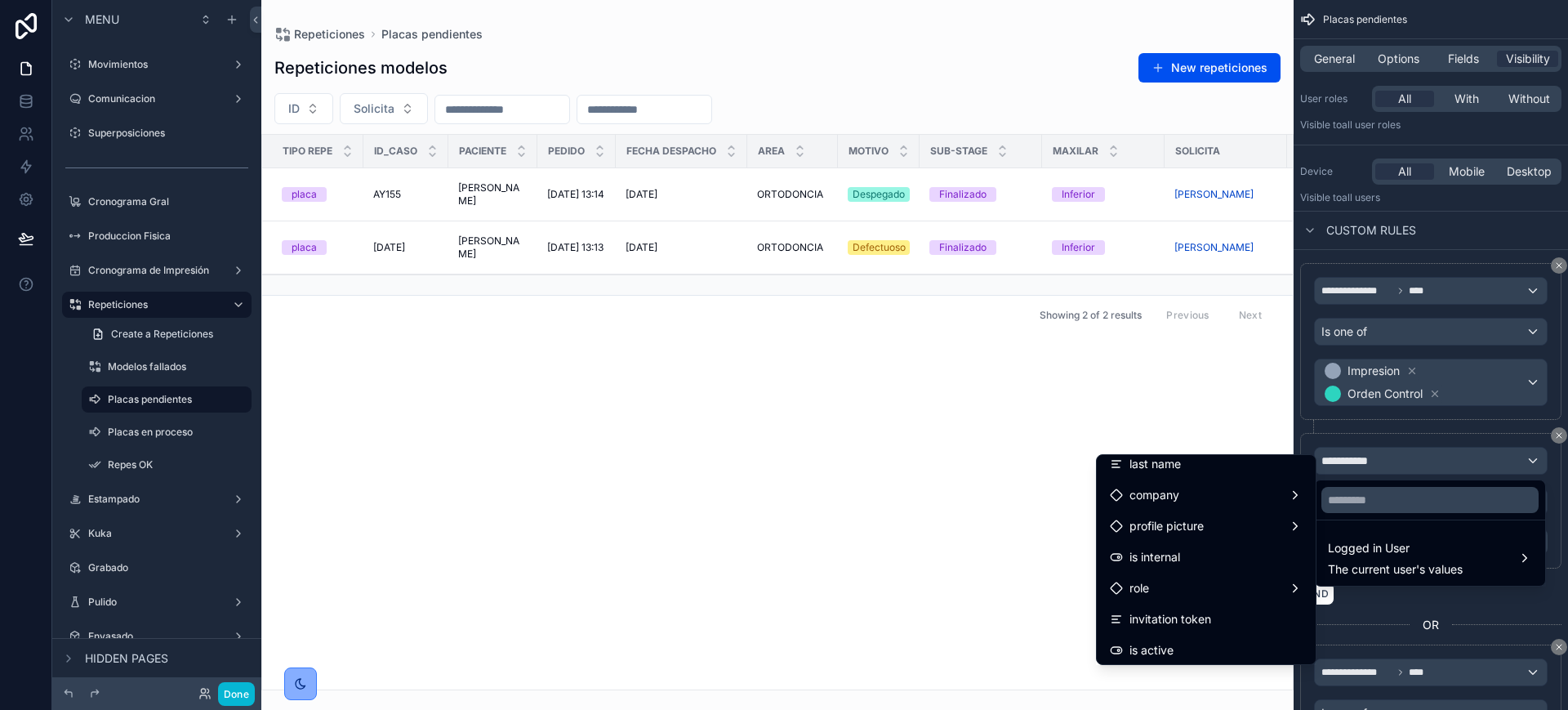
scroll to position [204, 0]
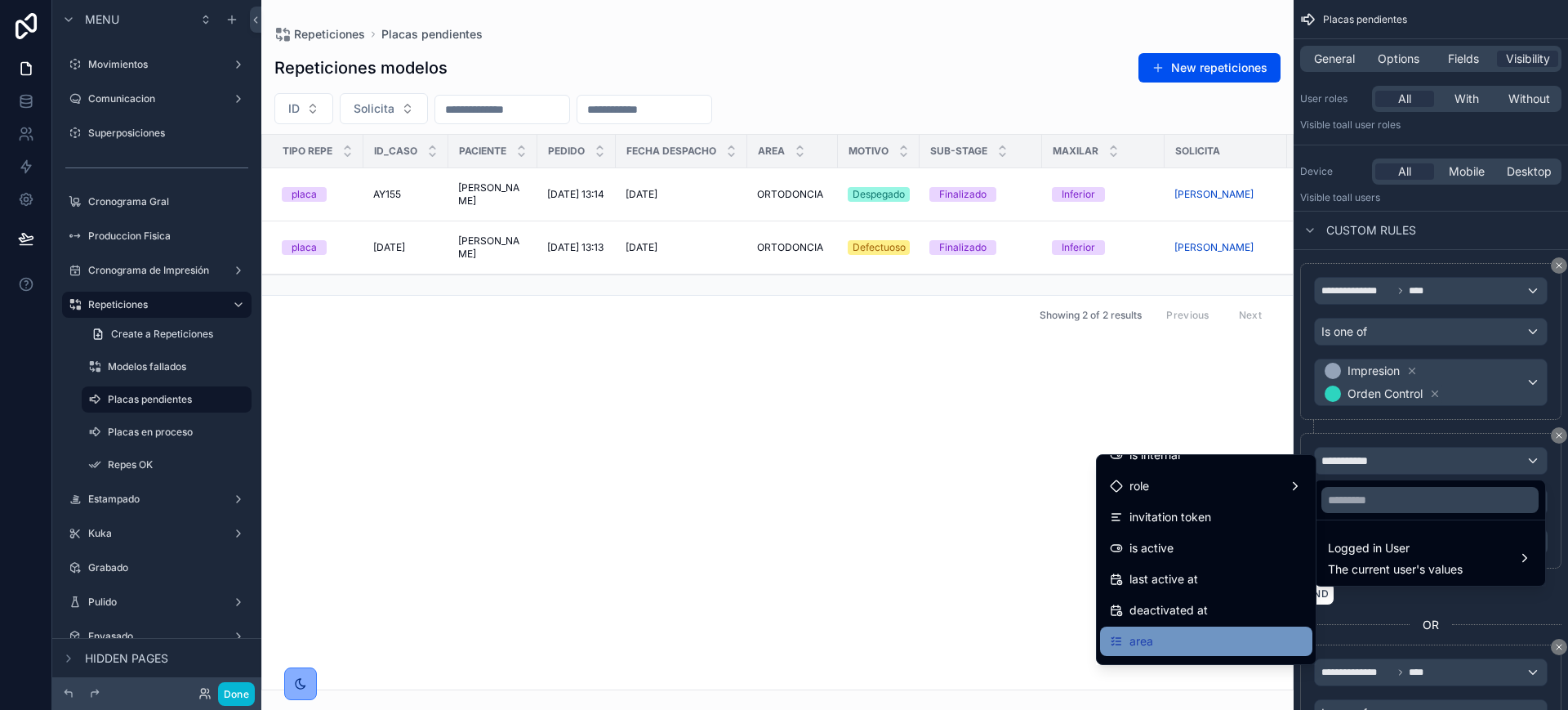
click at [1148, 636] on div "area" at bounding box center [1206, 642] width 193 height 19
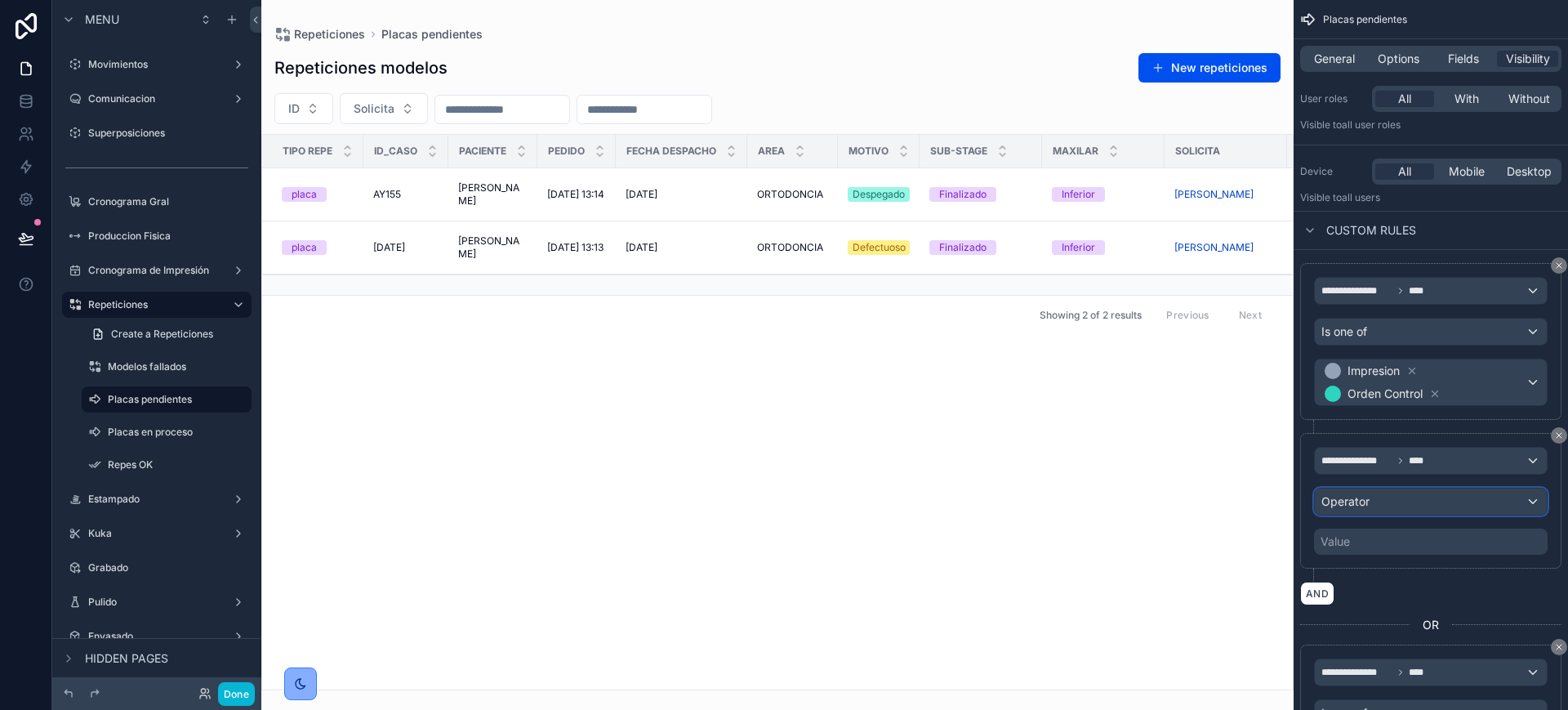
click at [1376, 499] on div "Operator" at bounding box center [1431, 502] width 232 height 26
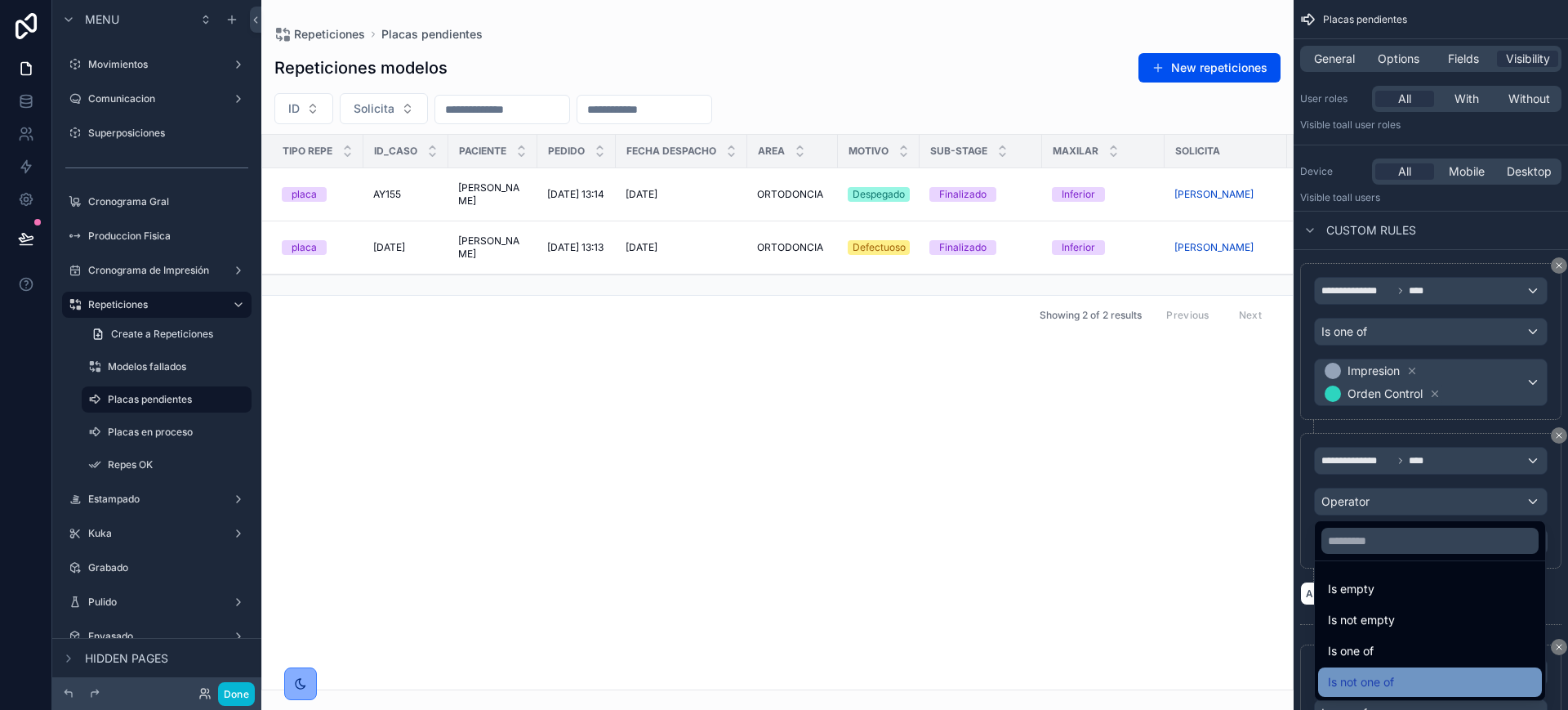
click at [1362, 687] on span "Is not one of" at bounding box center [1361, 682] width 66 height 19
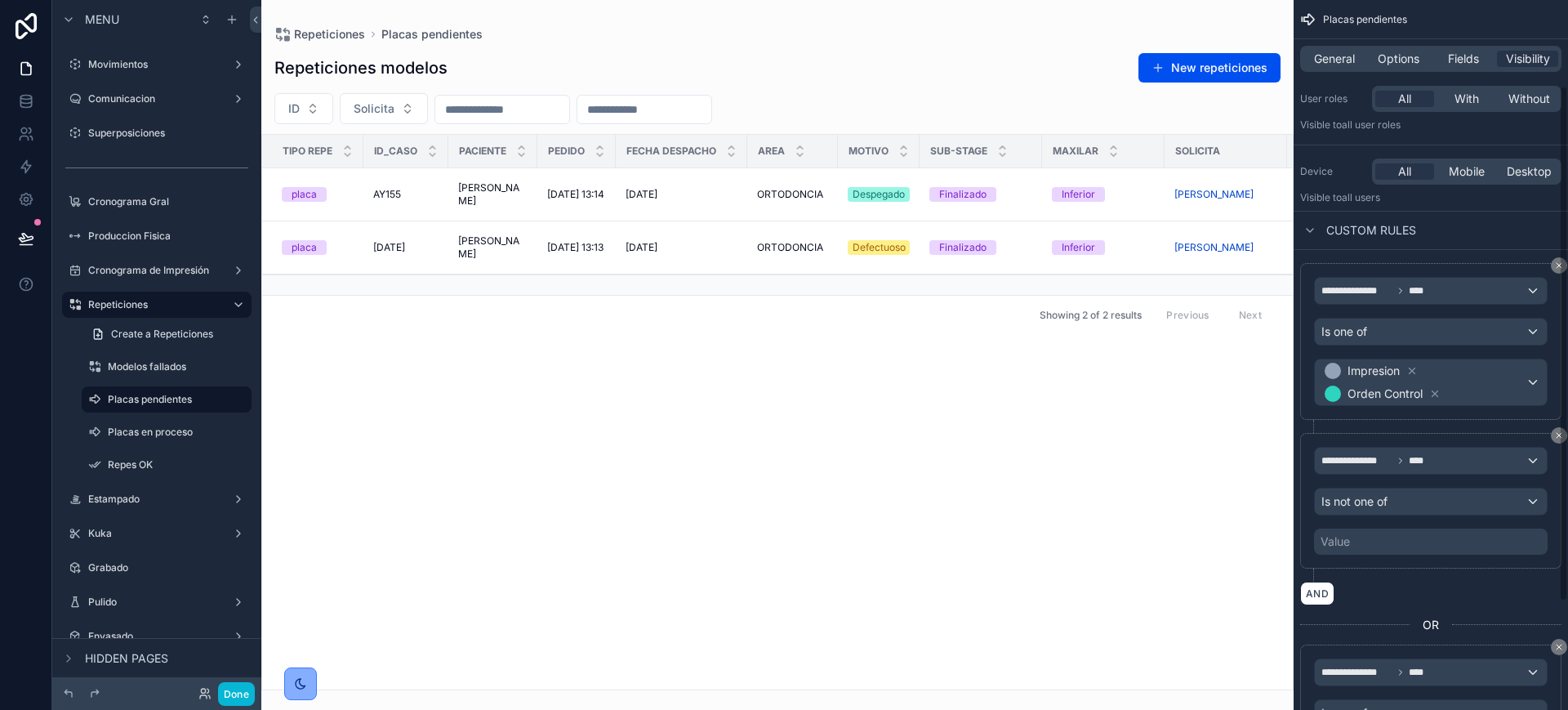
click at [1392, 548] on div "Value" at bounding box center [1431, 541] width 233 height 26
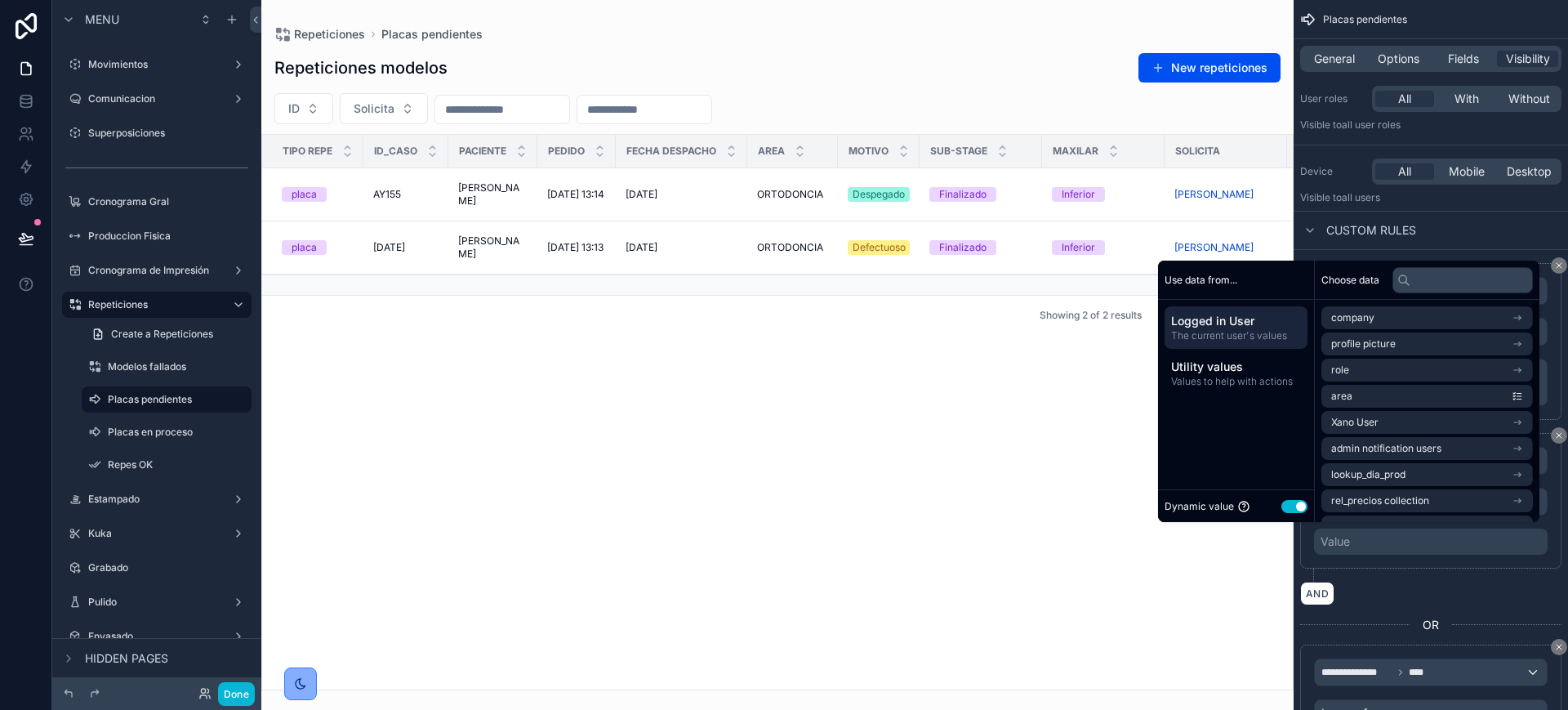
click at [1292, 510] on button "Use setting" at bounding box center [1295, 506] width 26 height 13
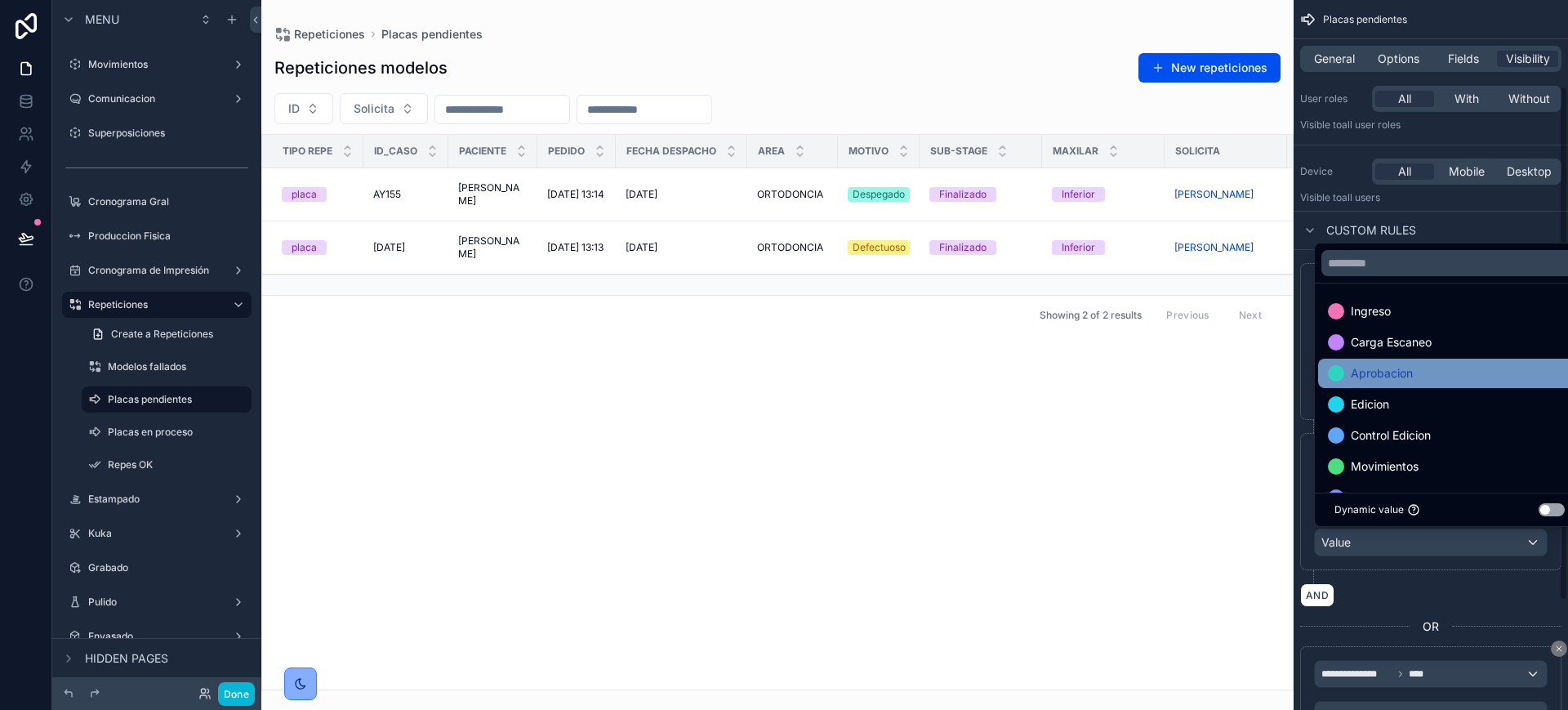
scroll to position [102, 0]
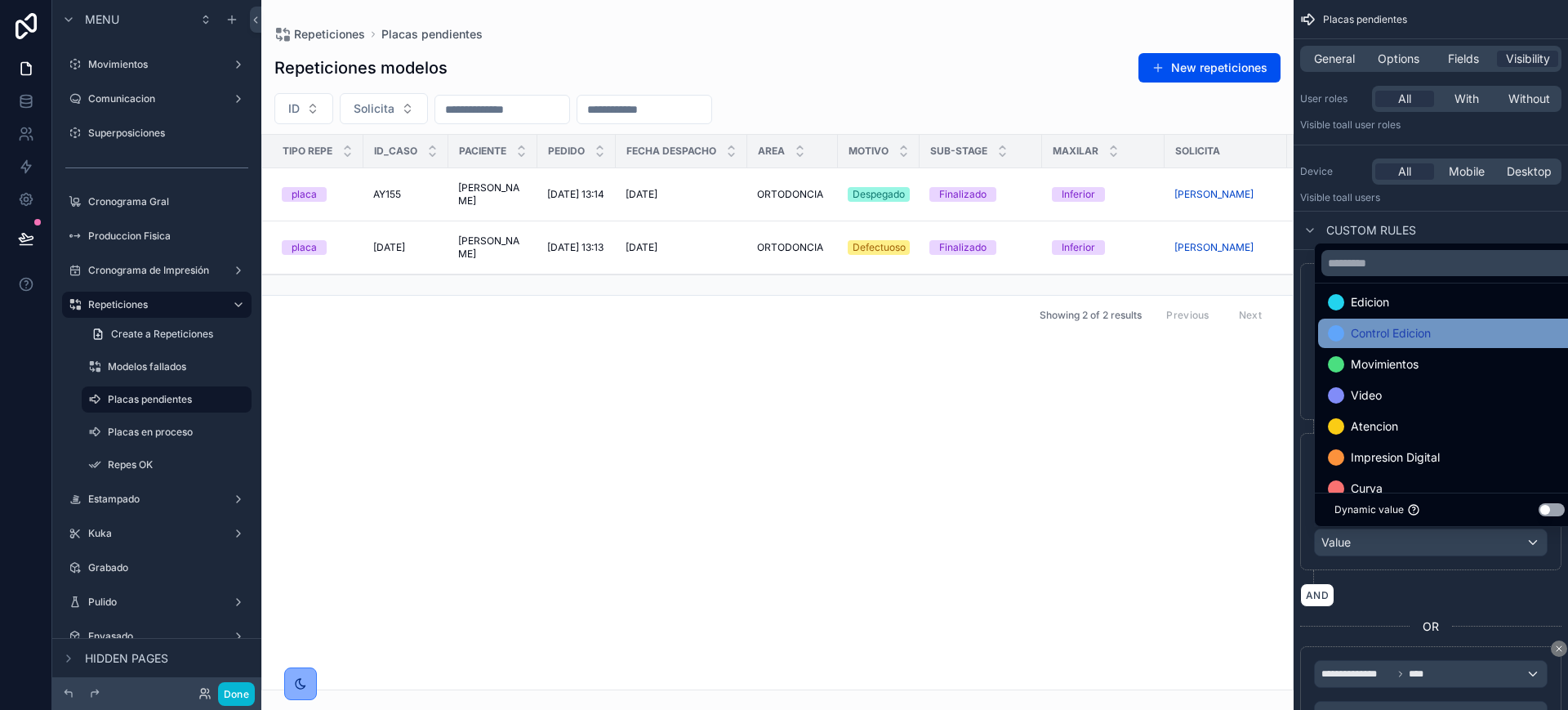
click at [1422, 347] on div "Control Edicion" at bounding box center [1450, 333] width 263 height 30
click at [1408, 337] on span "Movimientos" at bounding box center [1385, 333] width 68 height 19
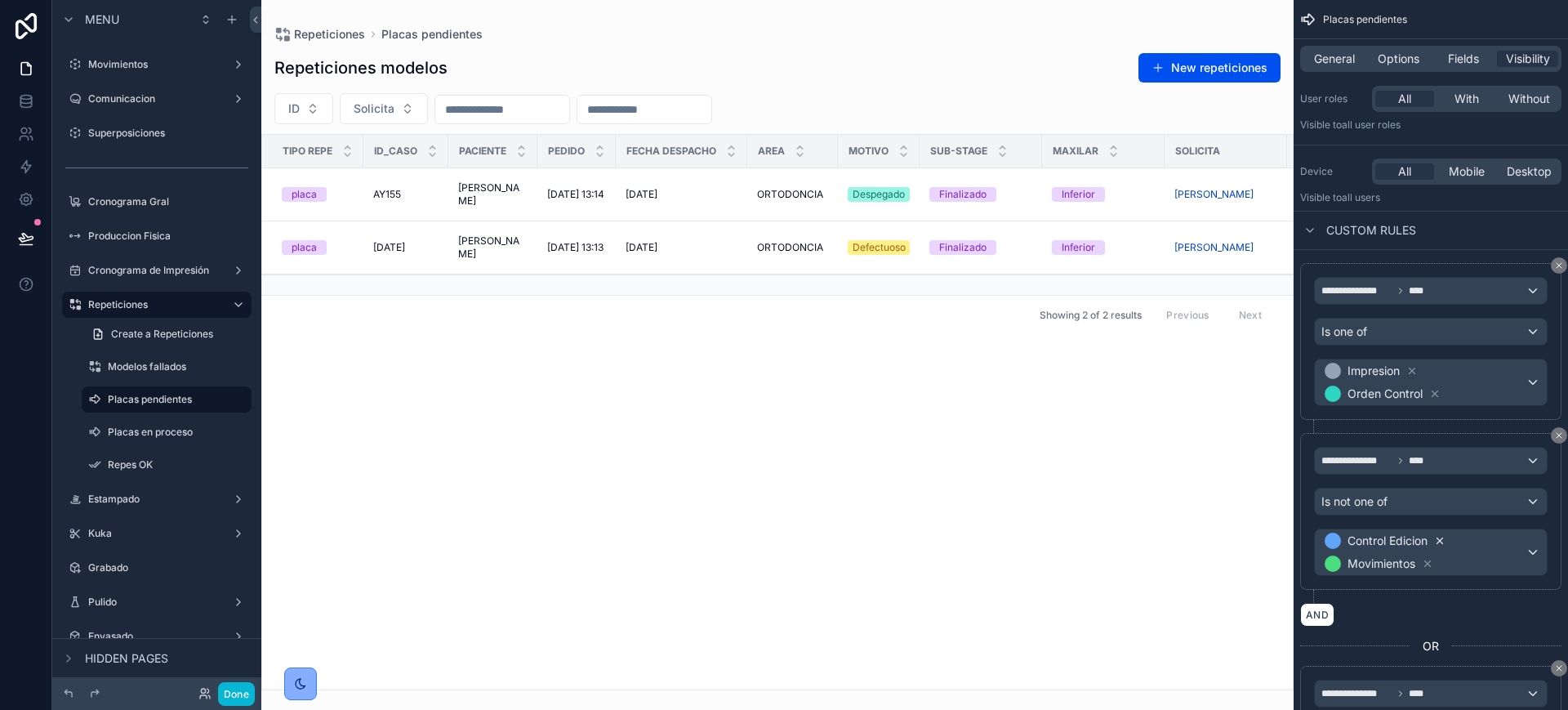
click at [1443, 538] on icon "scrollable content" at bounding box center [1440, 541] width 6 height 6
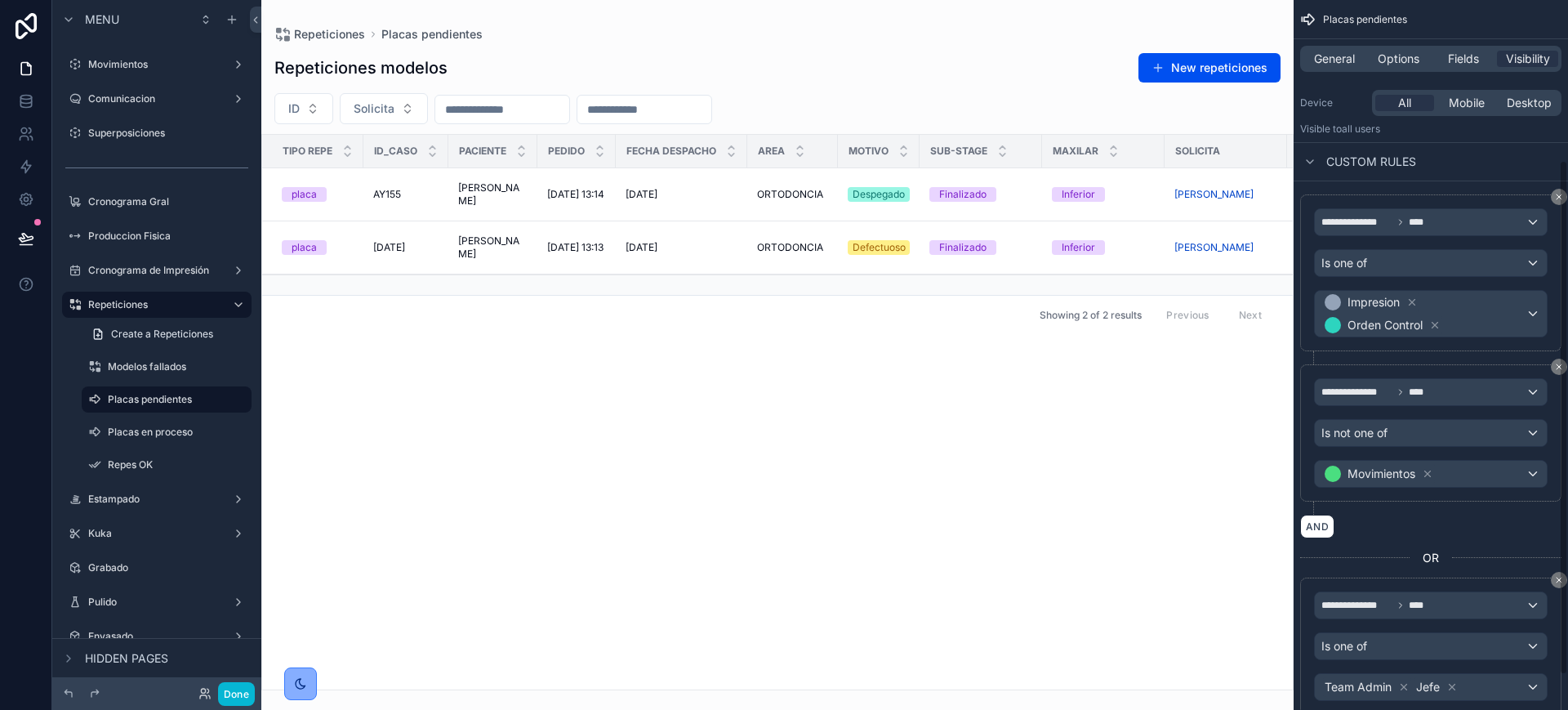
scroll to position [220, 0]
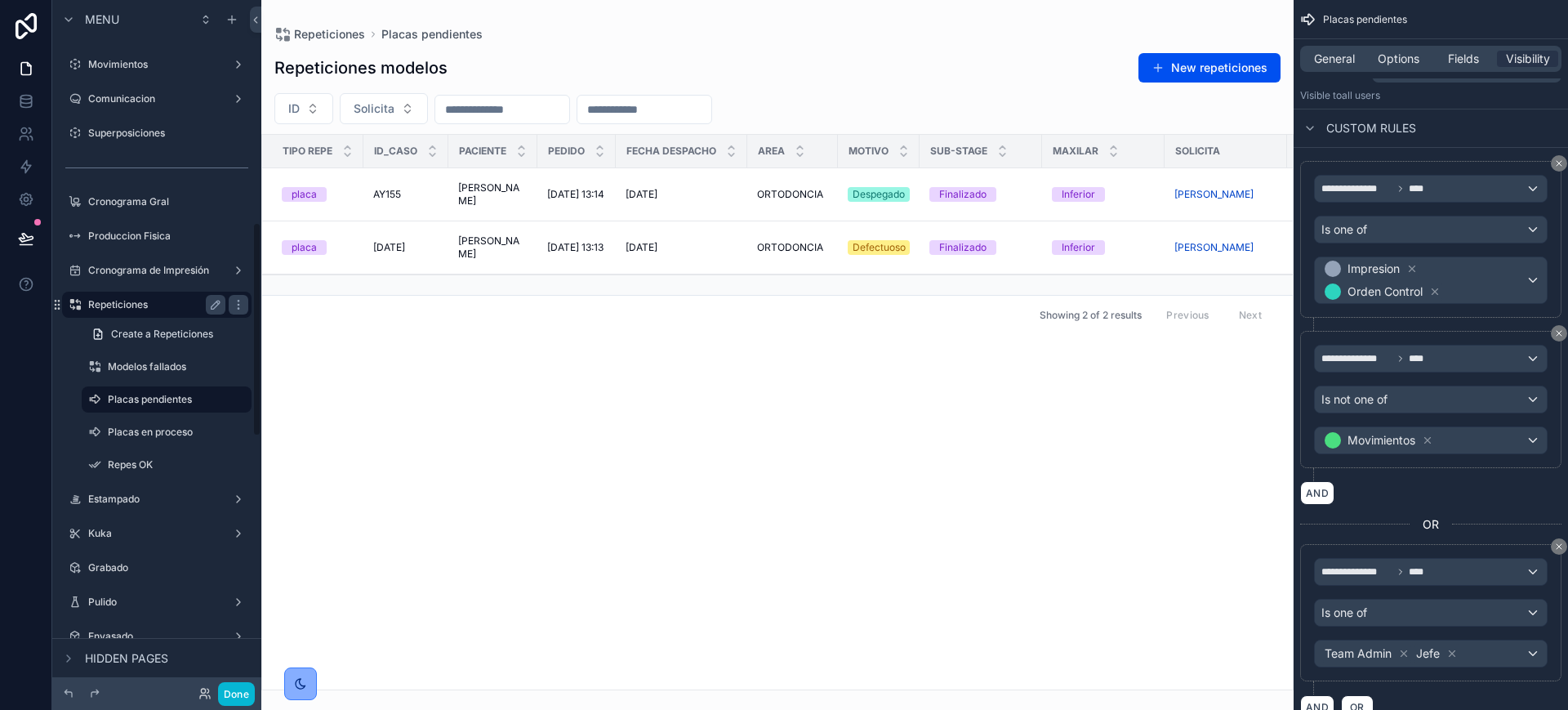
click at [114, 301] on label "Repeticiones" at bounding box center [154, 305] width 131 height 13
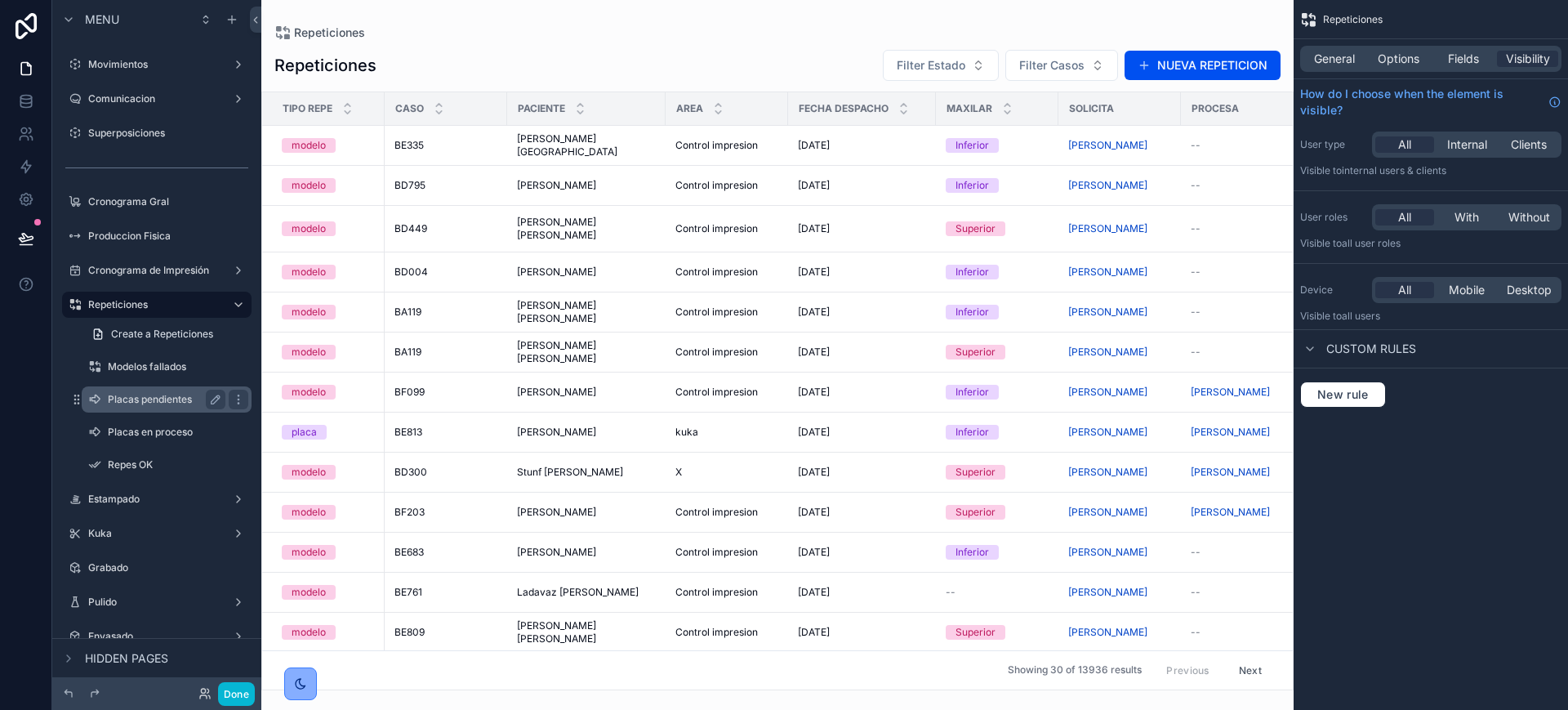
click at [134, 407] on div "Placas pendientes" at bounding box center [167, 399] width 118 height 19
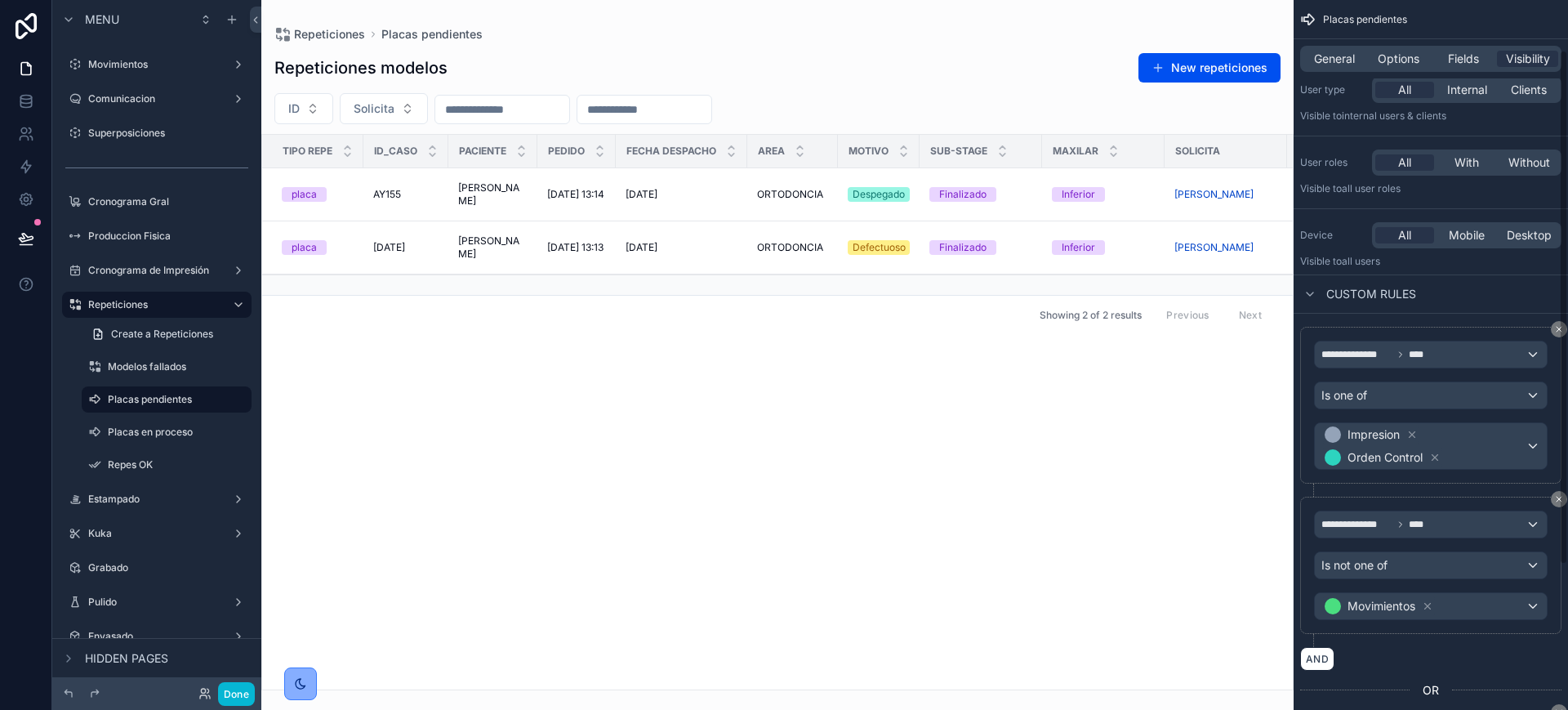
scroll to position [102, 0]
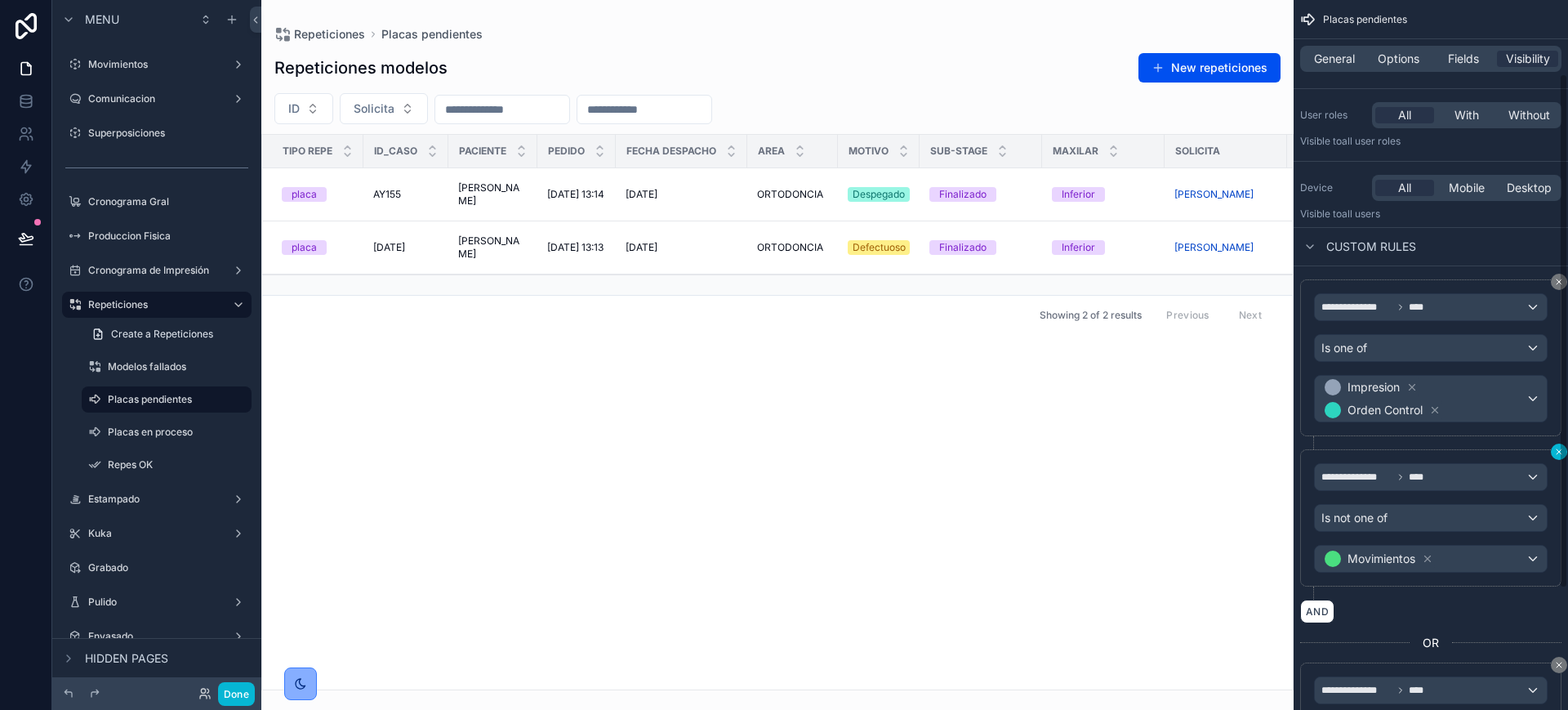
click at [1558, 447] on icon "scrollable content" at bounding box center [1559, 451] width 10 height 10
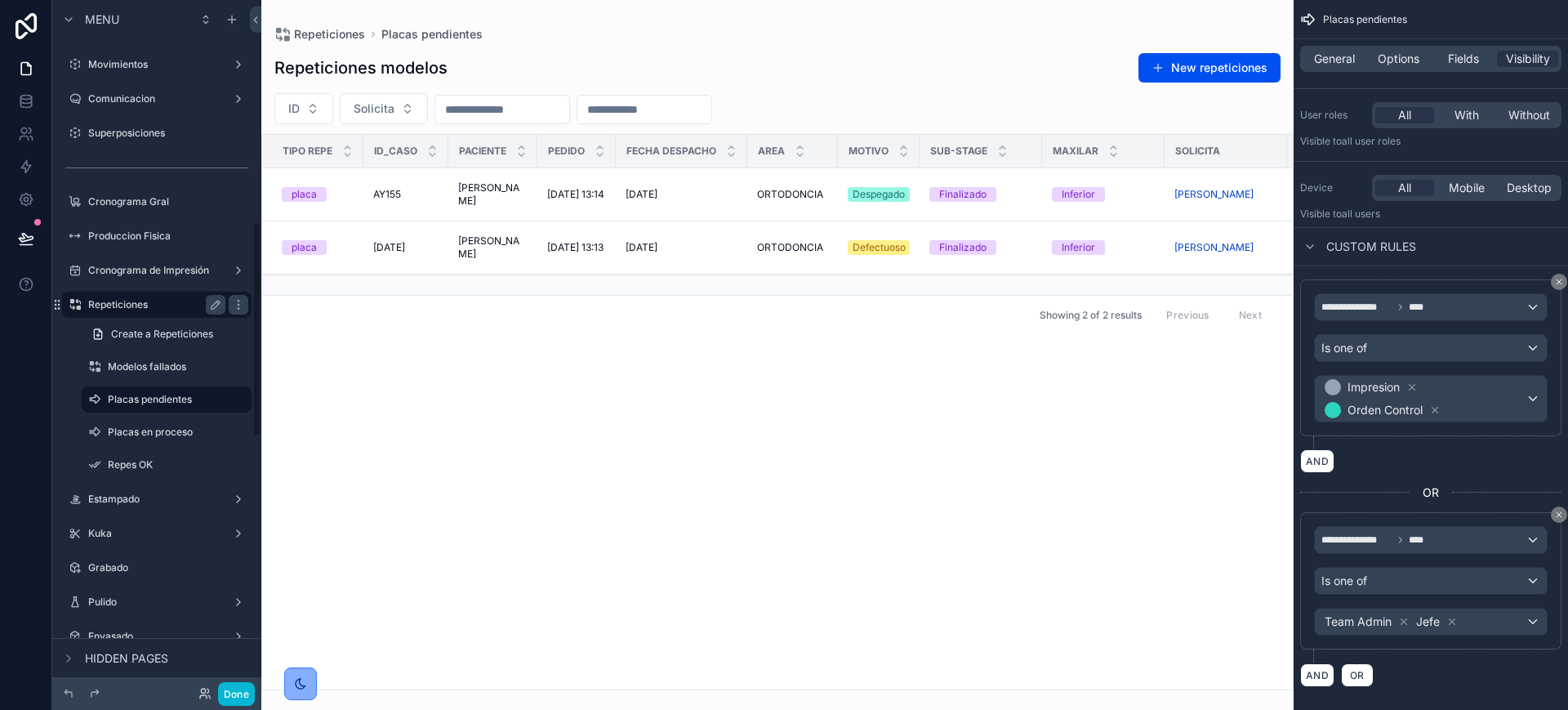
click at [123, 300] on label "Repeticiones" at bounding box center [154, 305] width 131 height 13
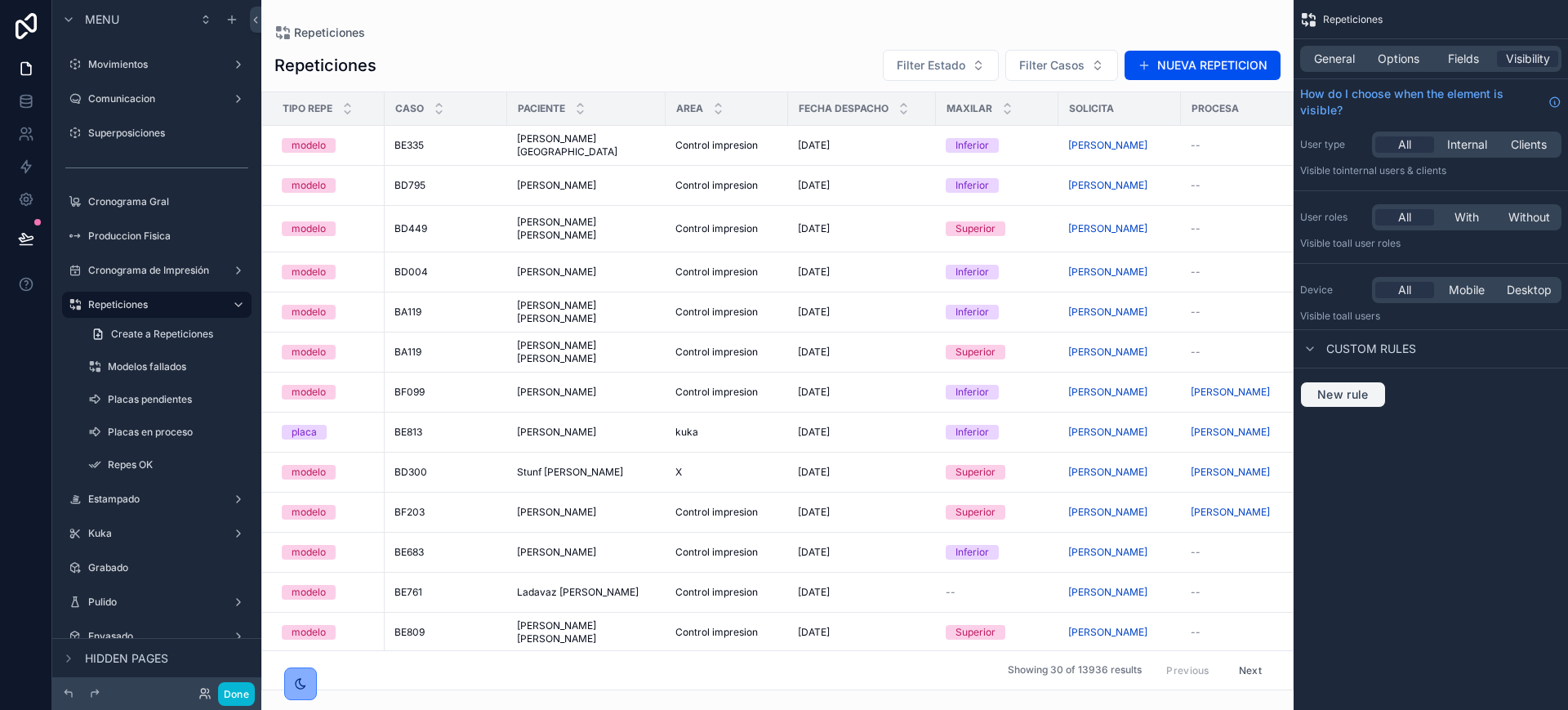
click at [1330, 405] on button "New rule" at bounding box center [1343, 395] width 86 height 26
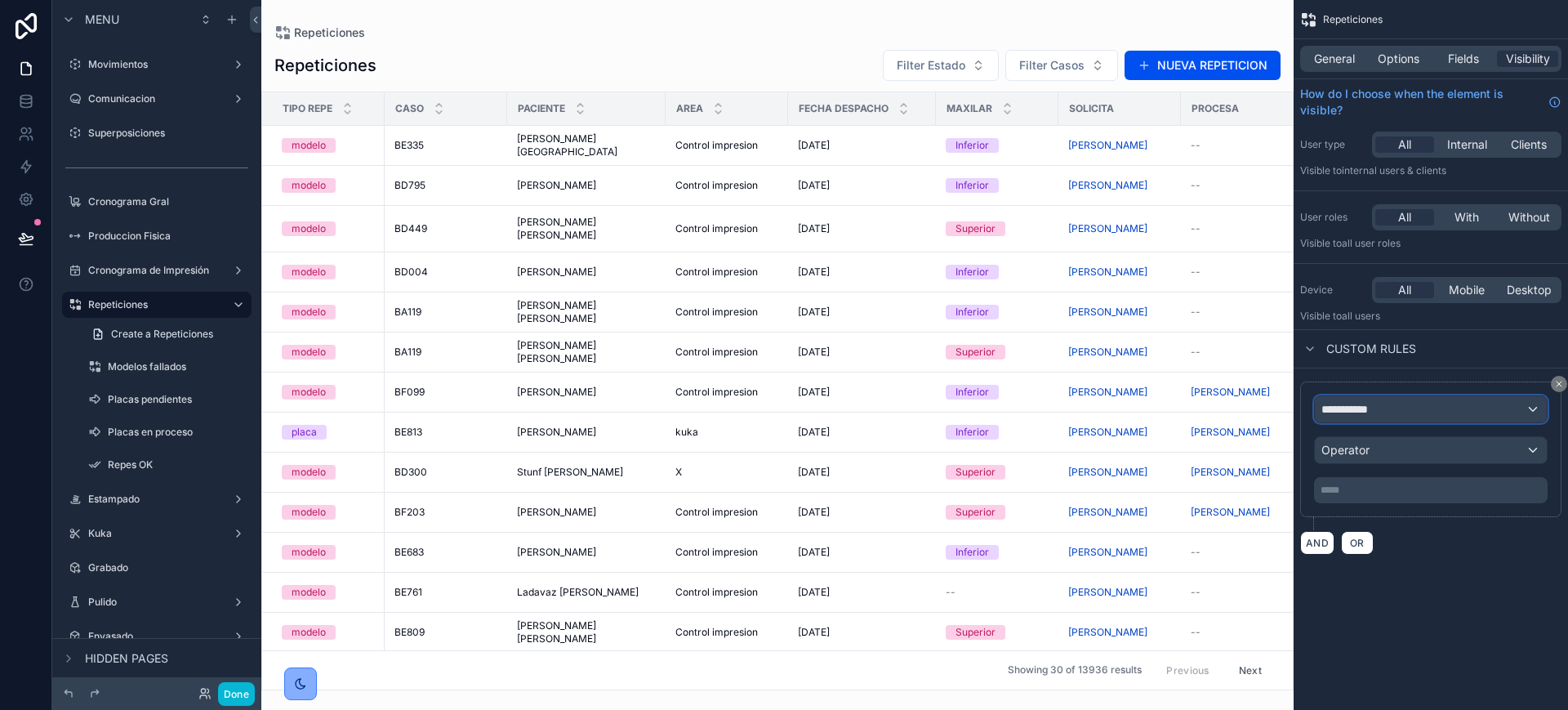
click at [1359, 408] on span "**********" at bounding box center [1351, 409] width 61 height 17
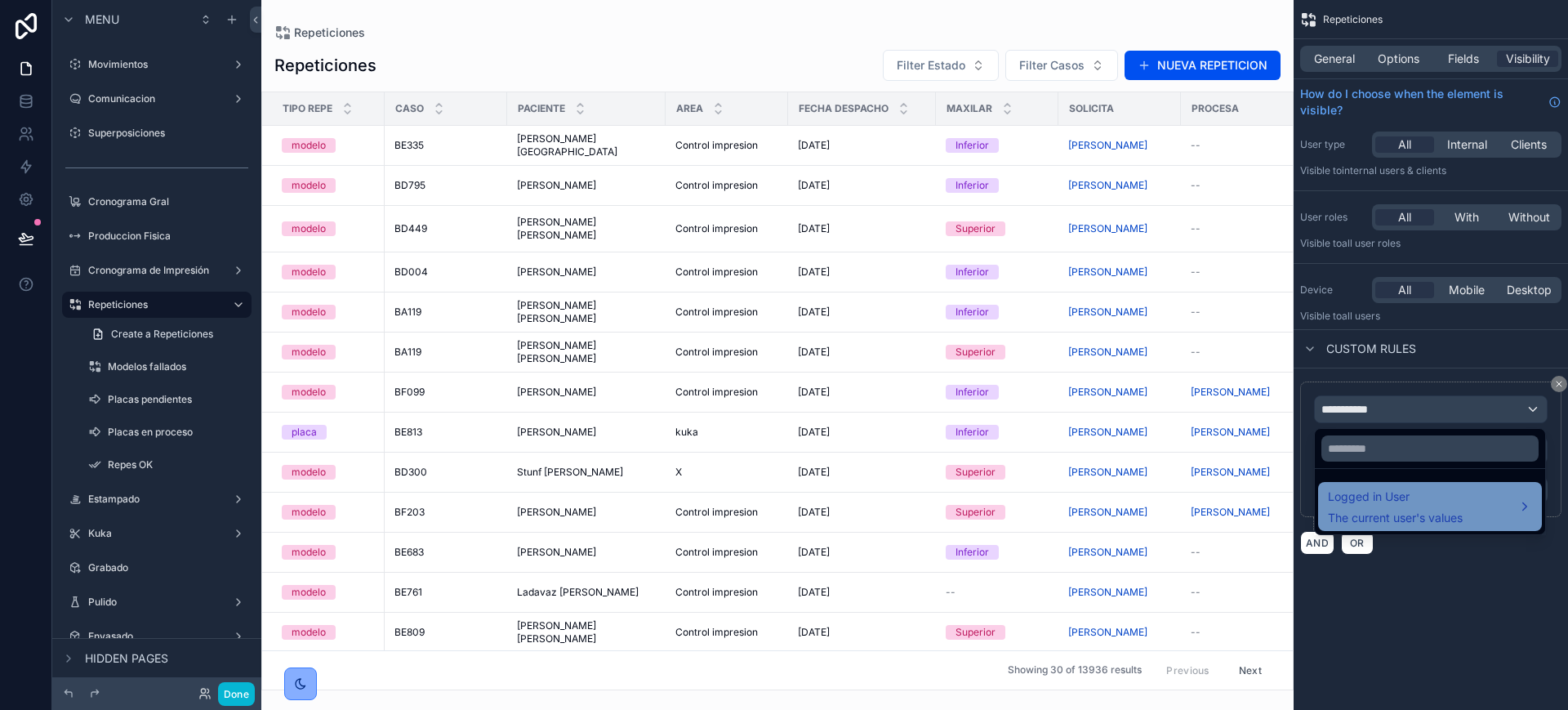
click at [1364, 517] on span "The current user's values" at bounding box center [1396, 518] width 135 height 17
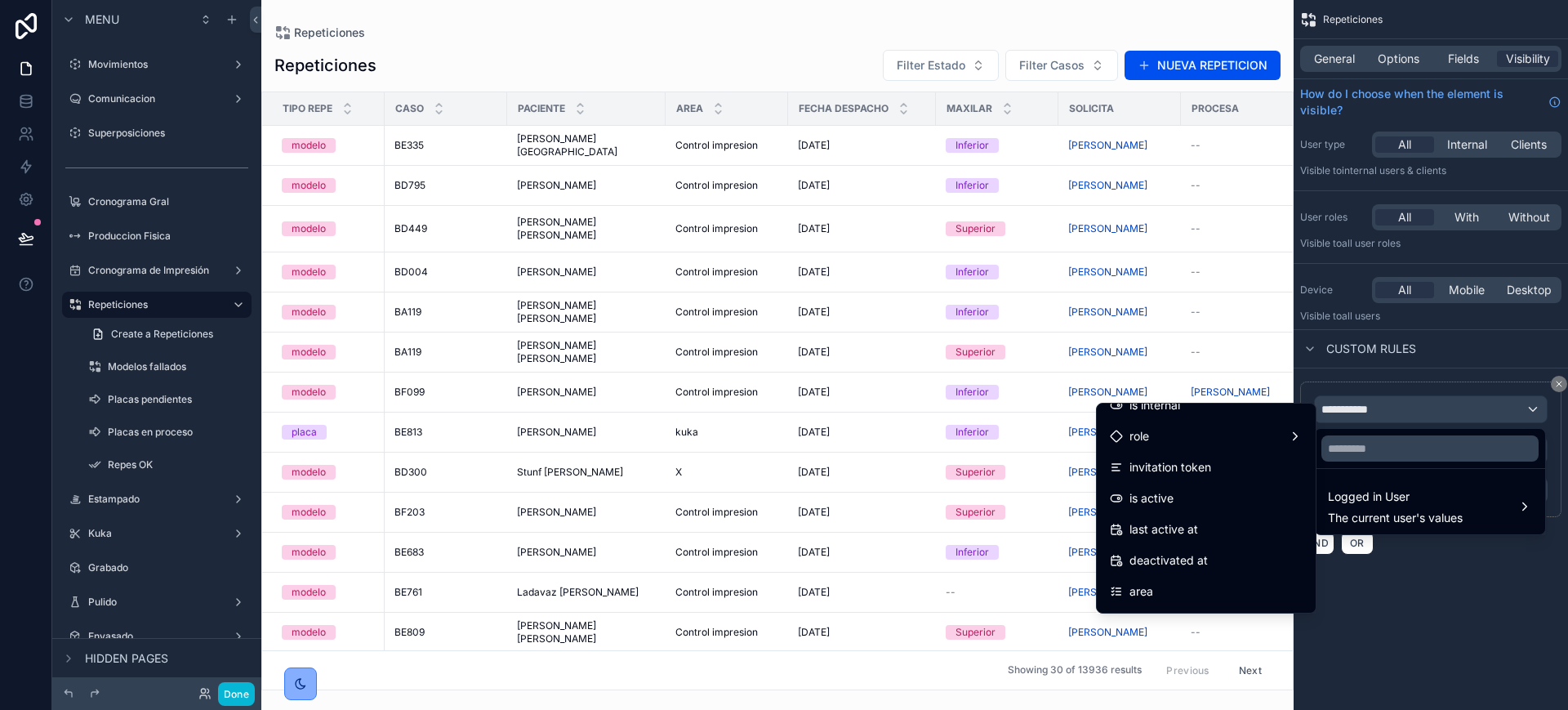
scroll to position [204, 0]
click at [1200, 584] on div "area" at bounding box center [1206, 590] width 193 height 19
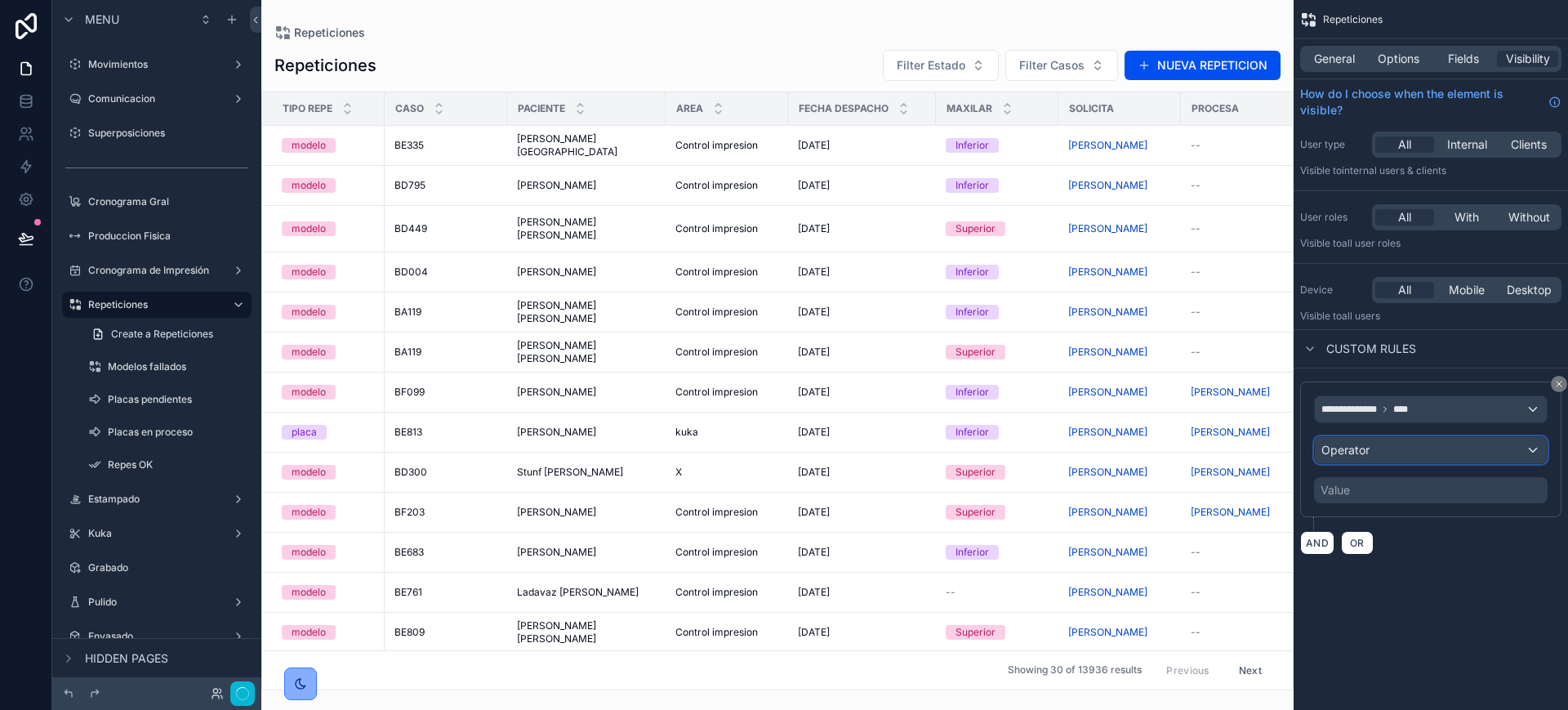
click at [1393, 445] on div "Operator" at bounding box center [1431, 450] width 232 height 26
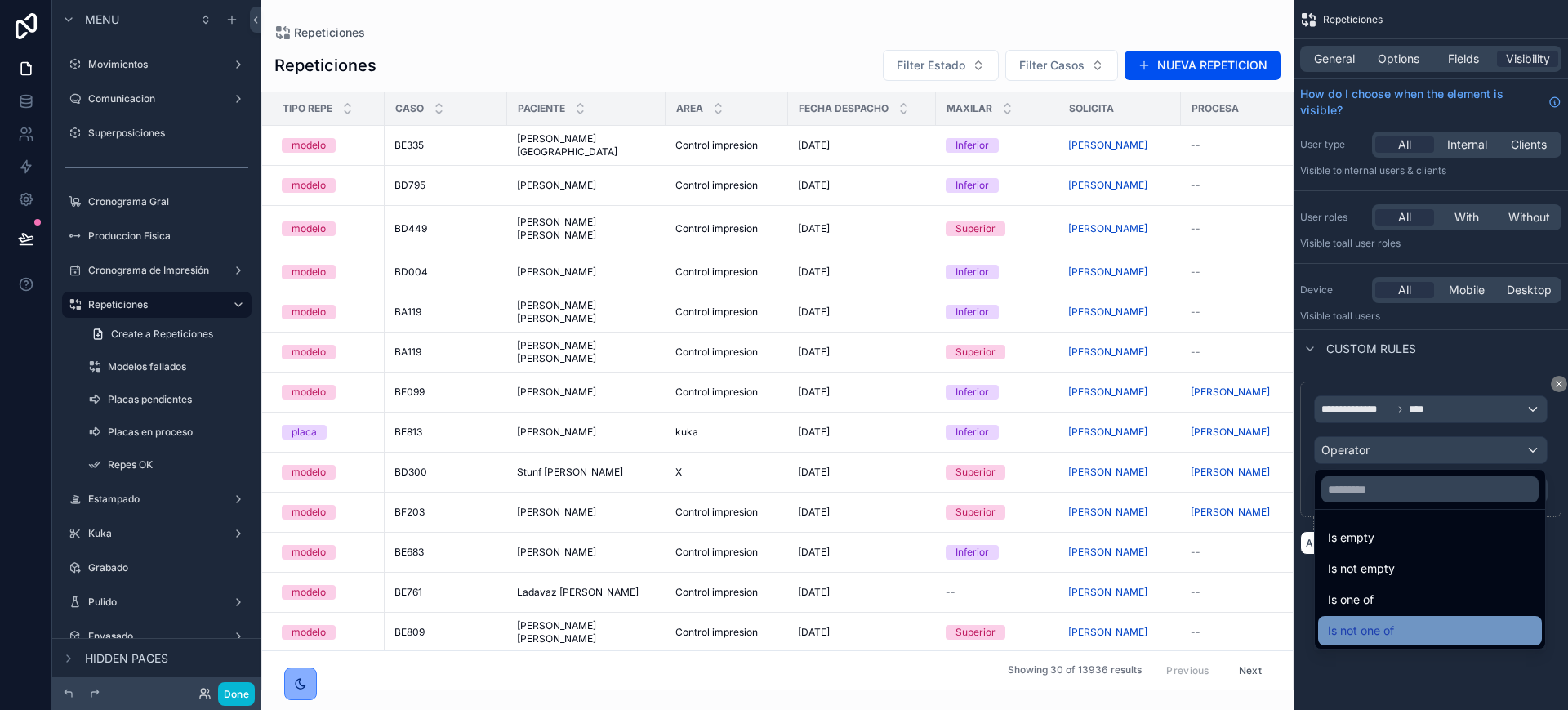
click at [1399, 617] on div "Is not one of" at bounding box center [1429, 631] width 224 height 30
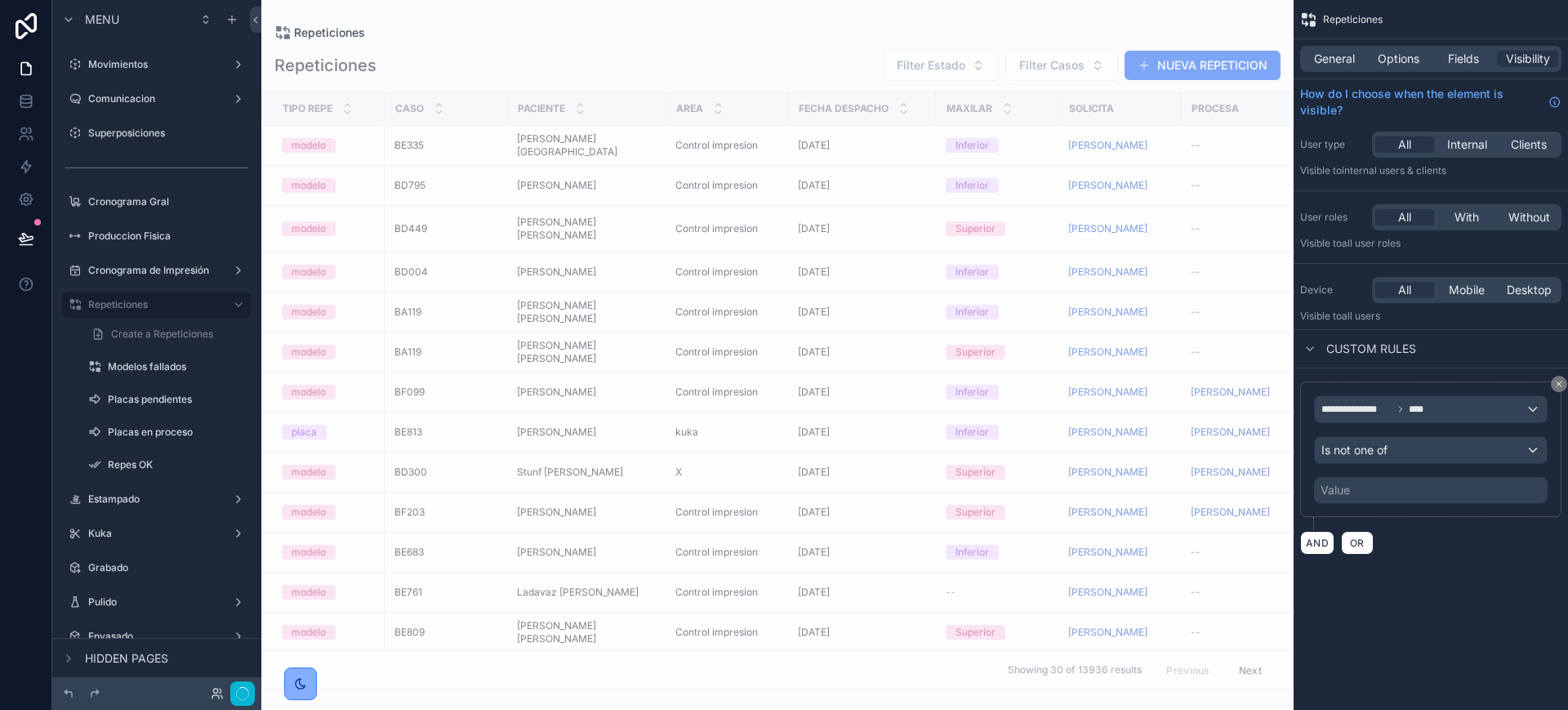
click at [1392, 484] on div "Value" at bounding box center [1431, 491] width 233 height 26
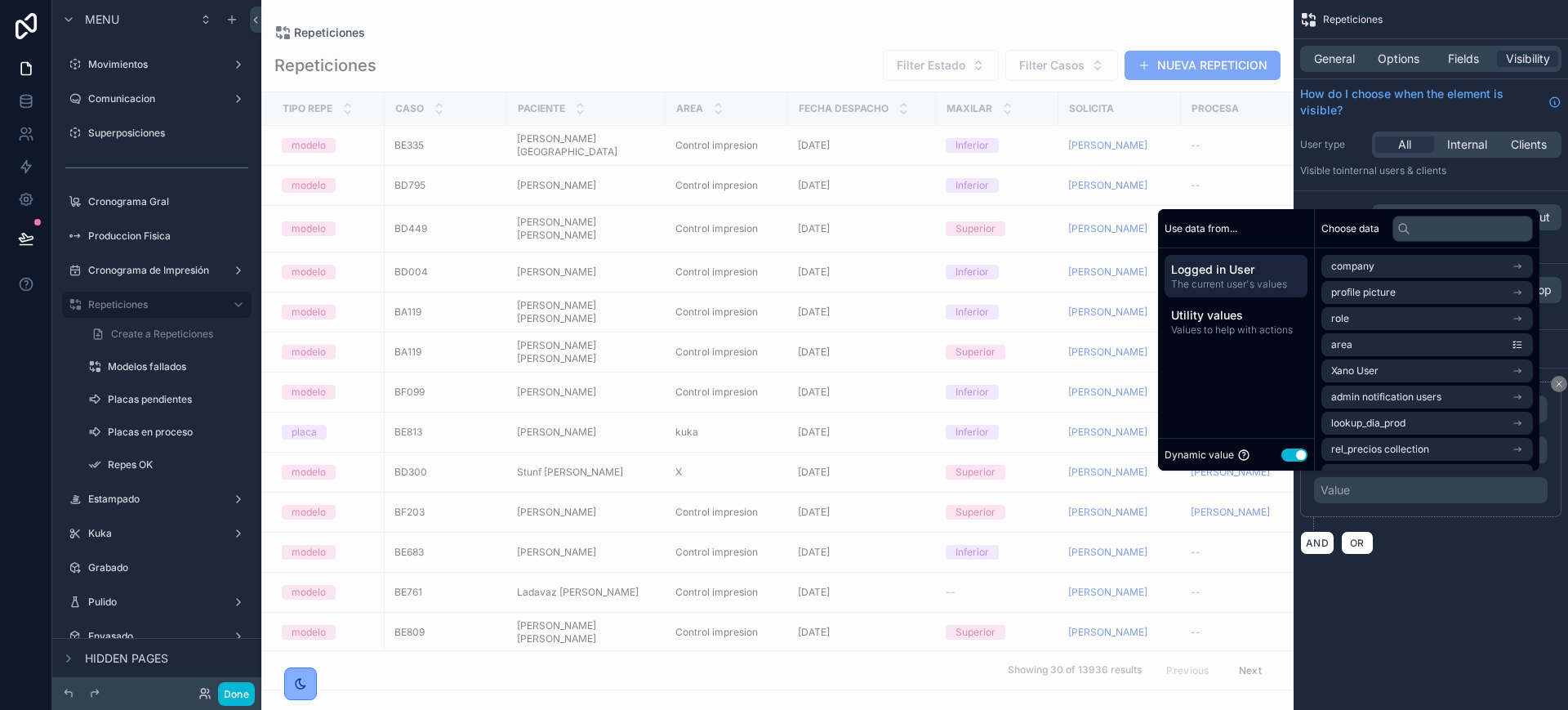
click at [1282, 455] on button "Use setting" at bounding box center [1295, 455] width 26 height 13
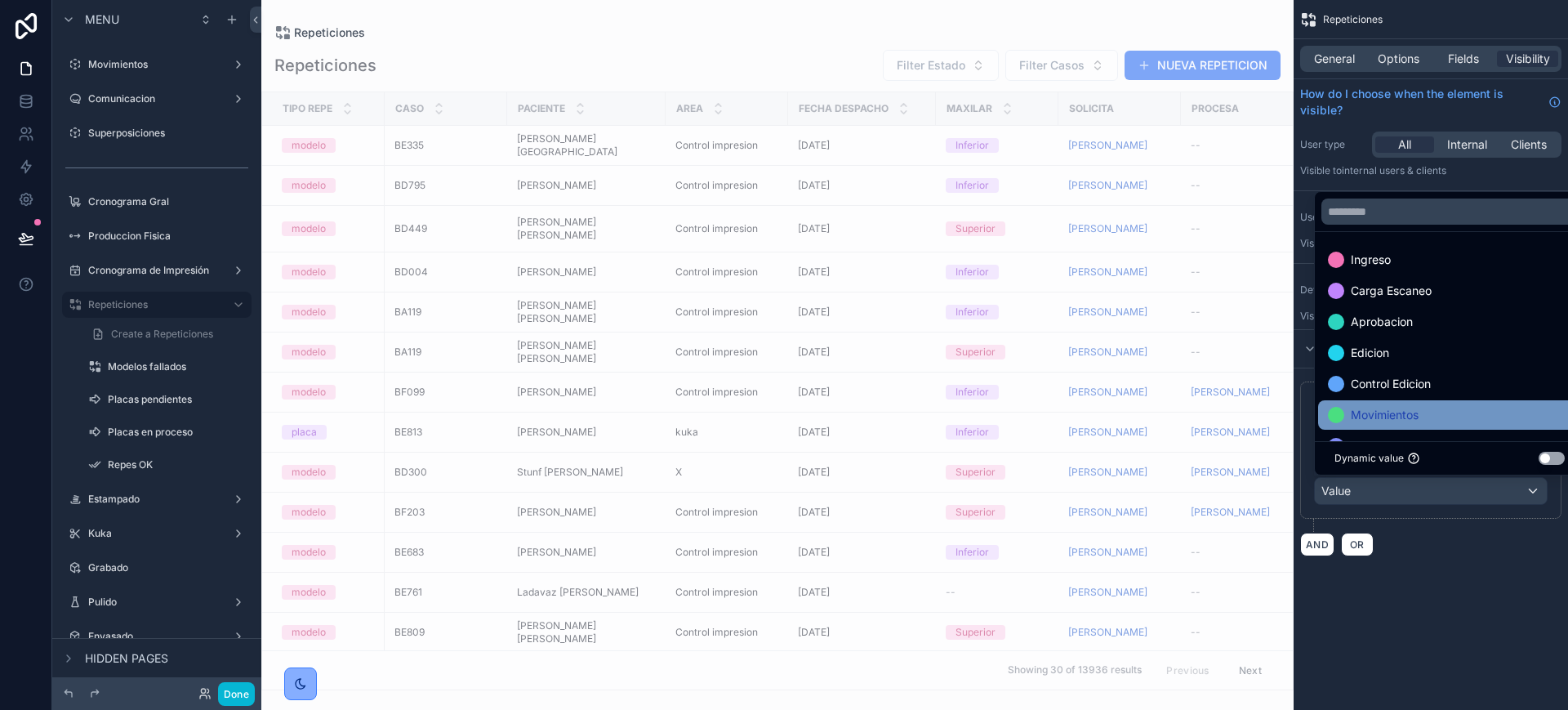
click at [1400, 418] on span "Movimientos" at bounding box center [1385, 415] width 68 height 19
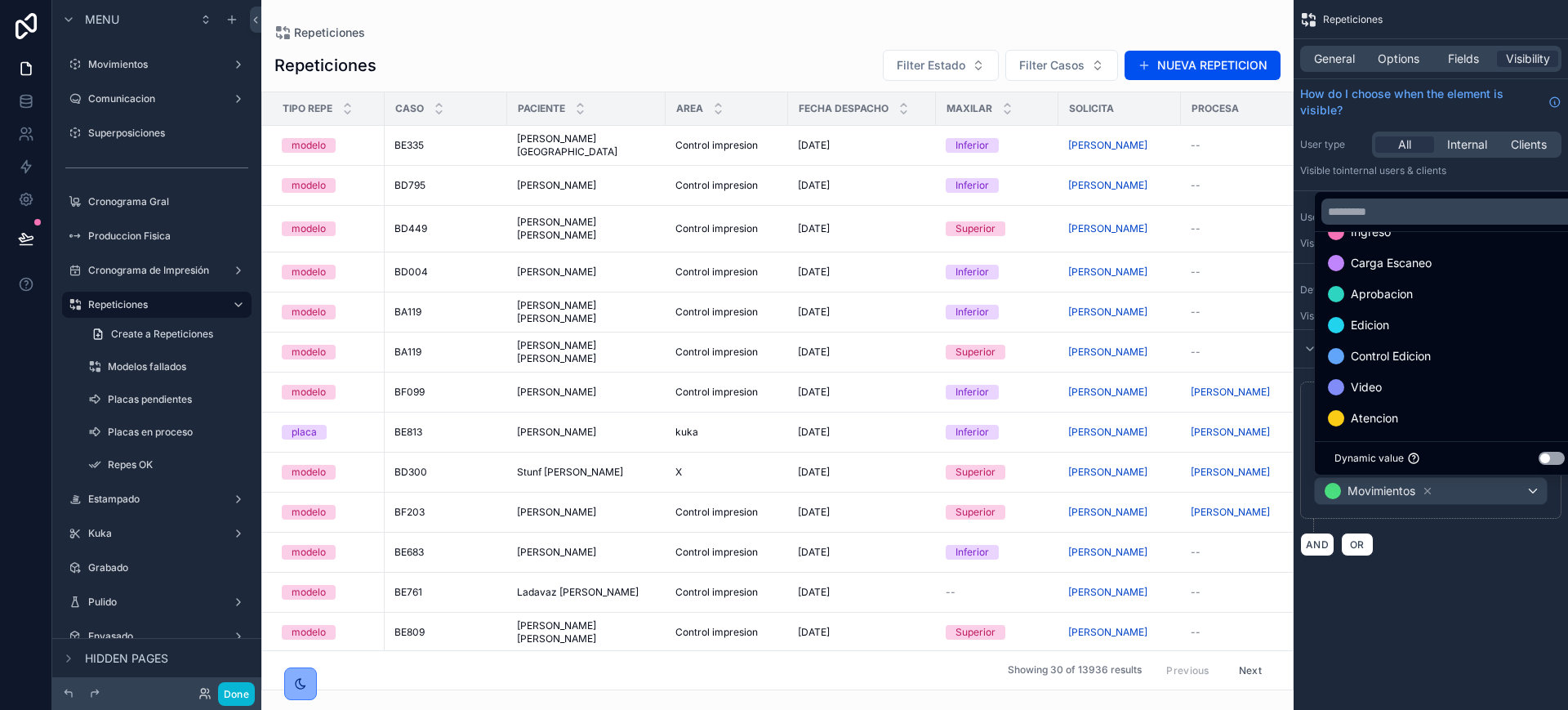
scroll to position [0, 0]
click at [1462, 656] on div "**********" at bounding box center [1431, 355] width 275 height 710
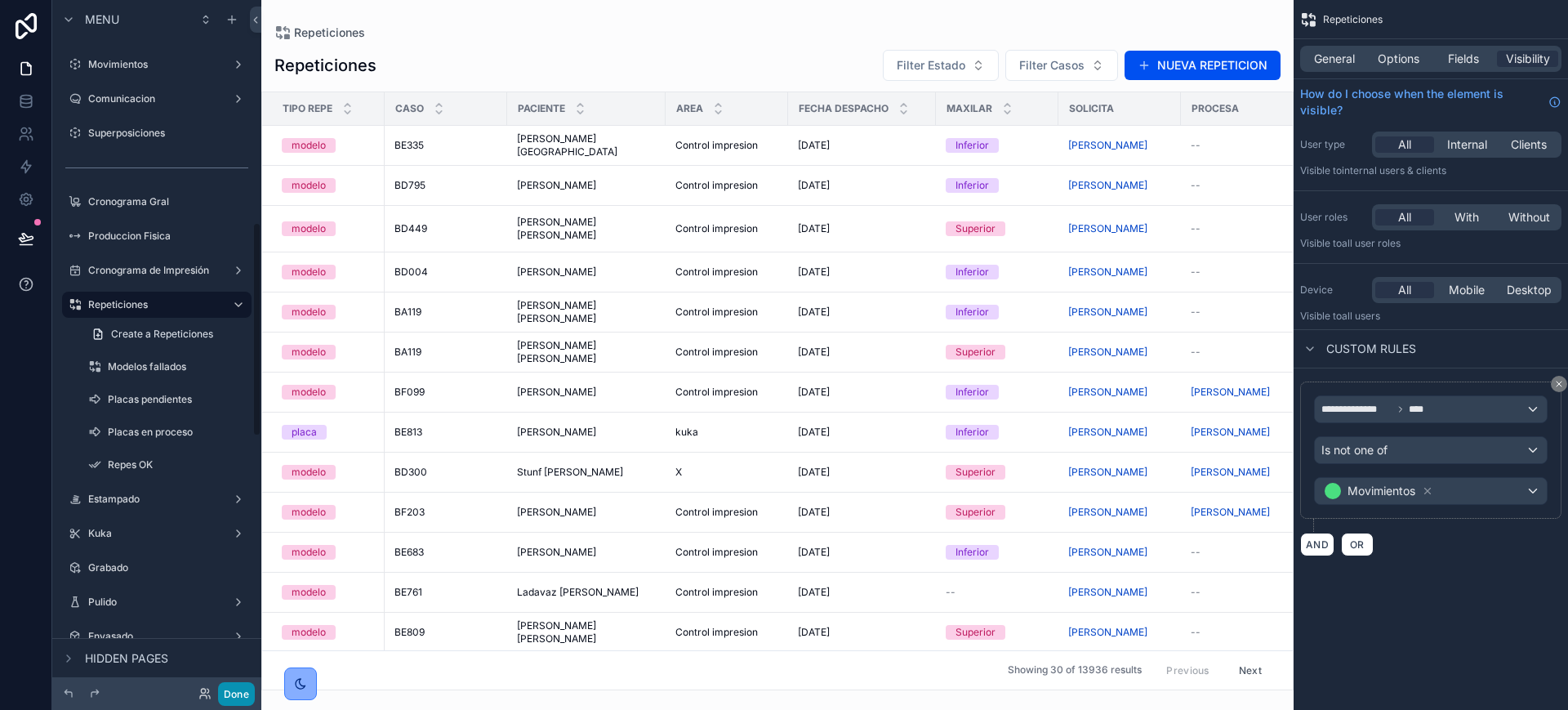
drag, startPoint x: 228, startPoint y: 691, endPoint x: 11, endPoint y: 295, distance: 451.6
click at [228, 691] on button "Done" at bounding box center [237, 693] width 37 height 24
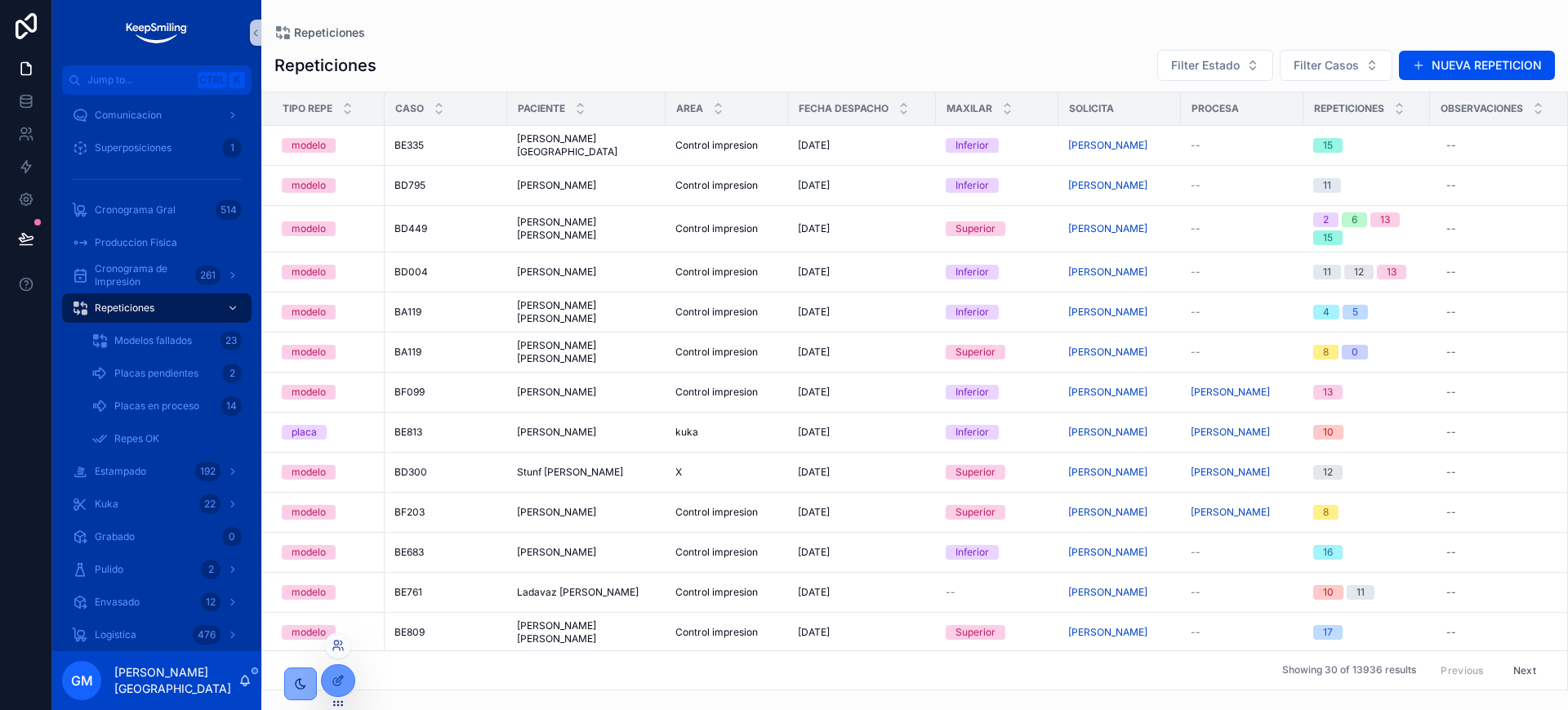
click at [347, 646] on div at bounding box center [339, 646] width 26 height 26
click at [333, 642] on icon at bounding box center [338, 645] width 13 height 13
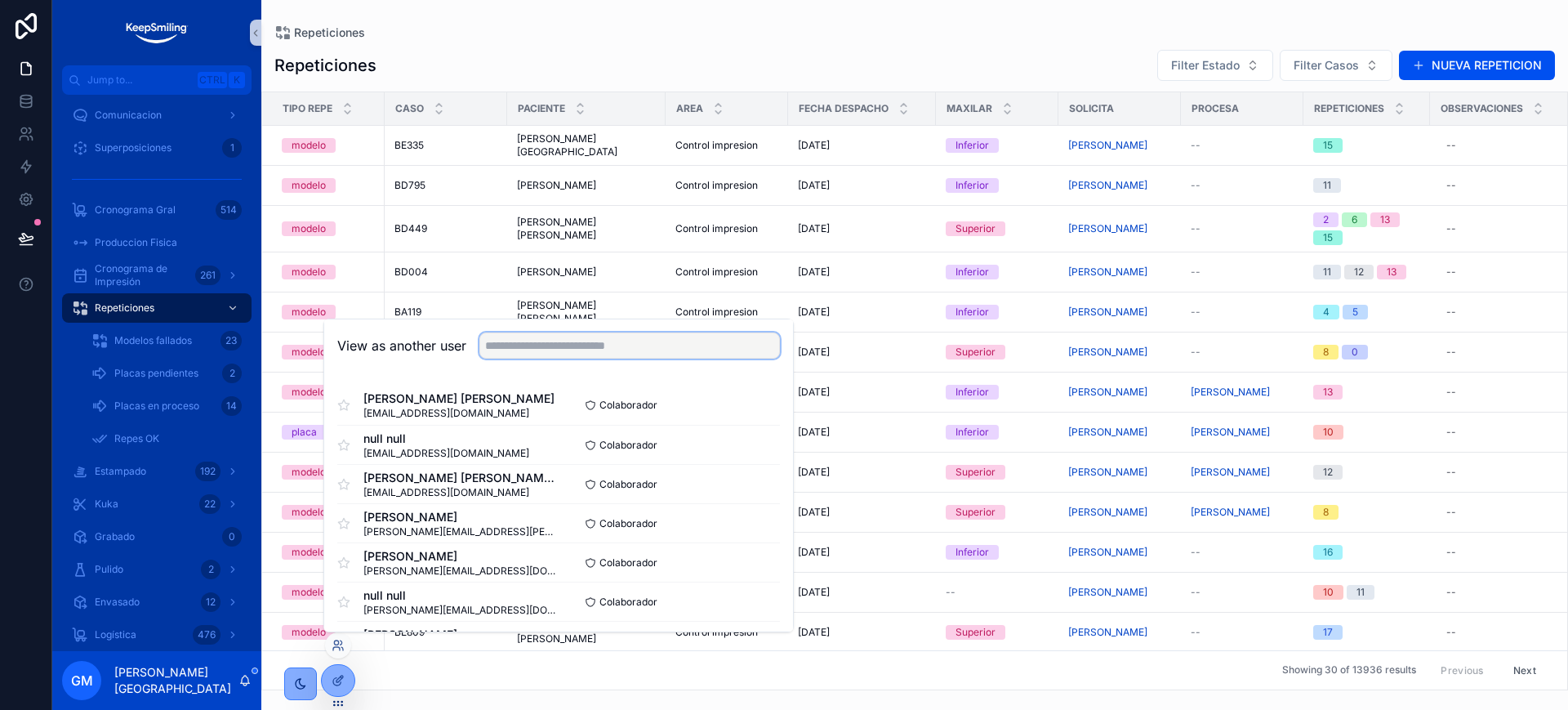
click at [513, 341] on input "text" at bounding box center [629, 346] width 301 height 26
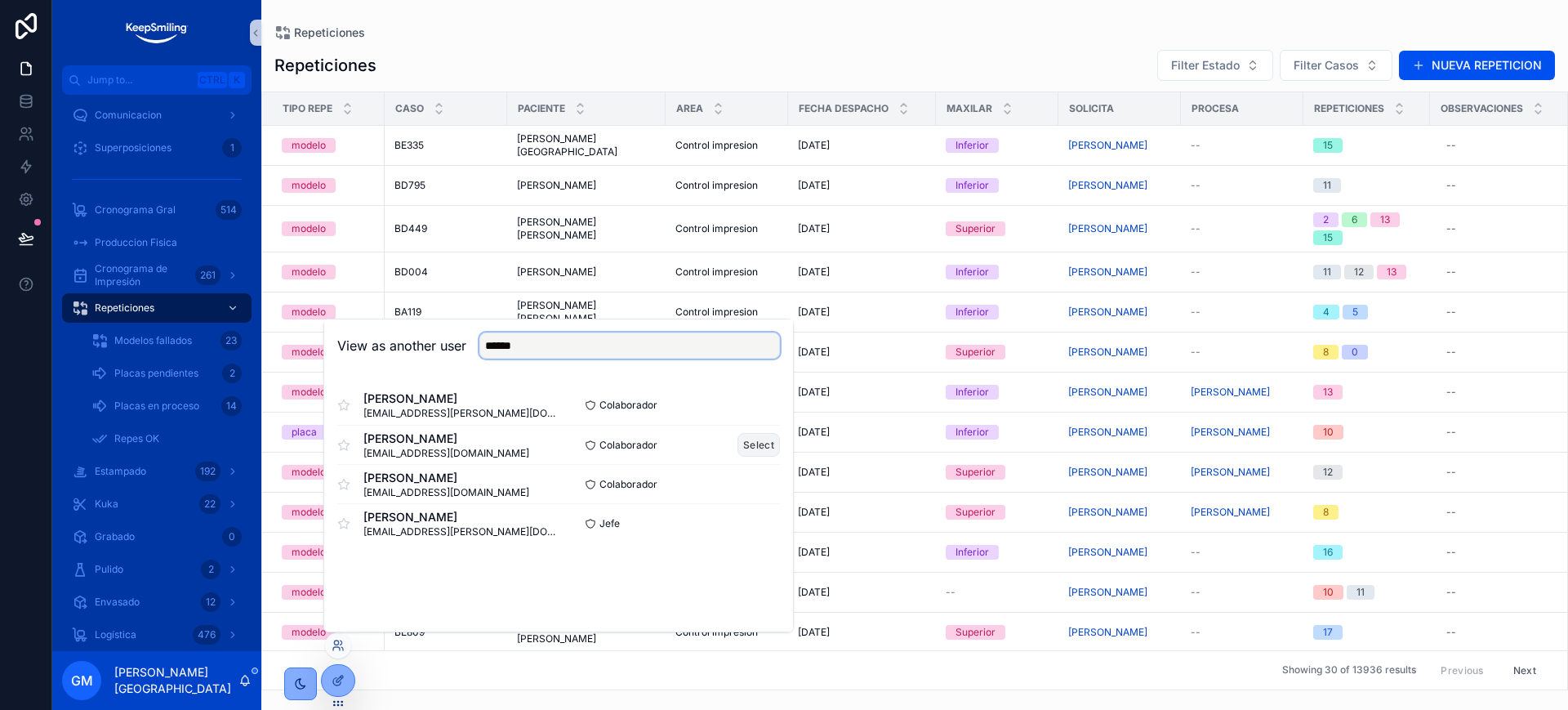
type input "******"
click at [763, 446] on button "Select" at bounding box center [759, 444] width 42 height 24
